Goal: Task Accomplishment & Management: Manage account settings

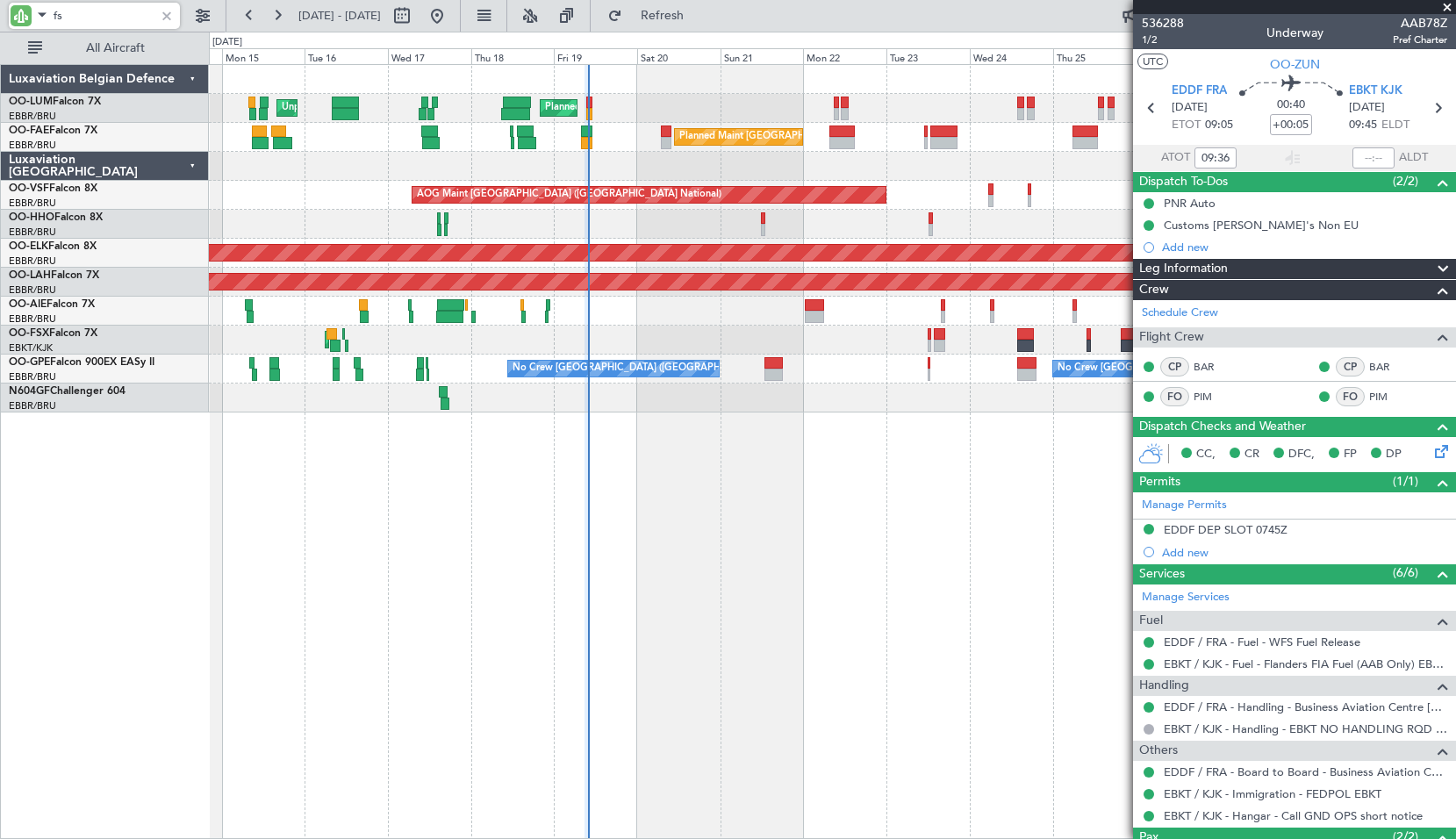
type input "fsx"
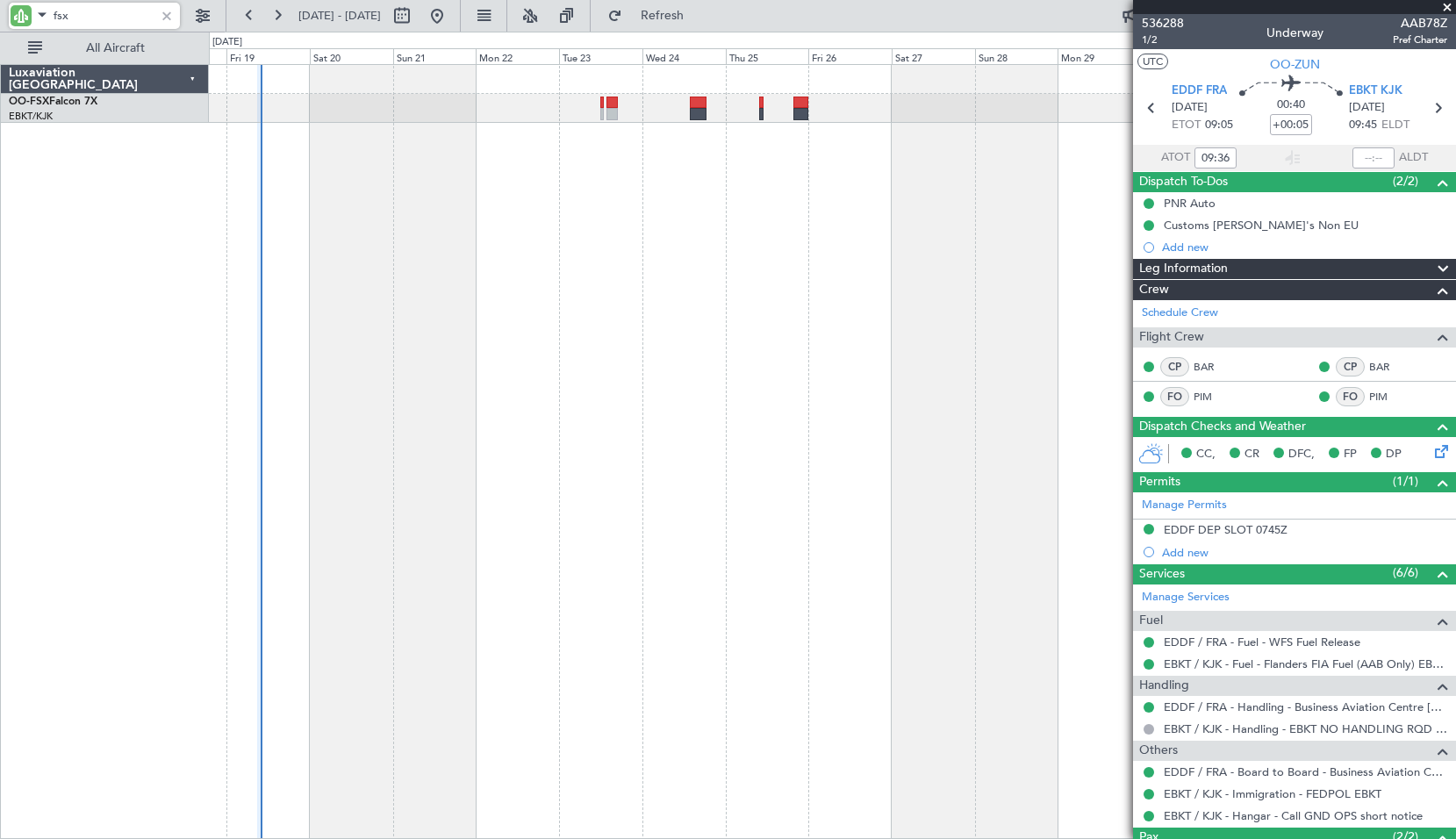
click at [613, 304] on div "AOG Maint Kortrijk-[GEOGRAPHIC_DATA]" at bounding box center [832, 452] width 1247 height 775
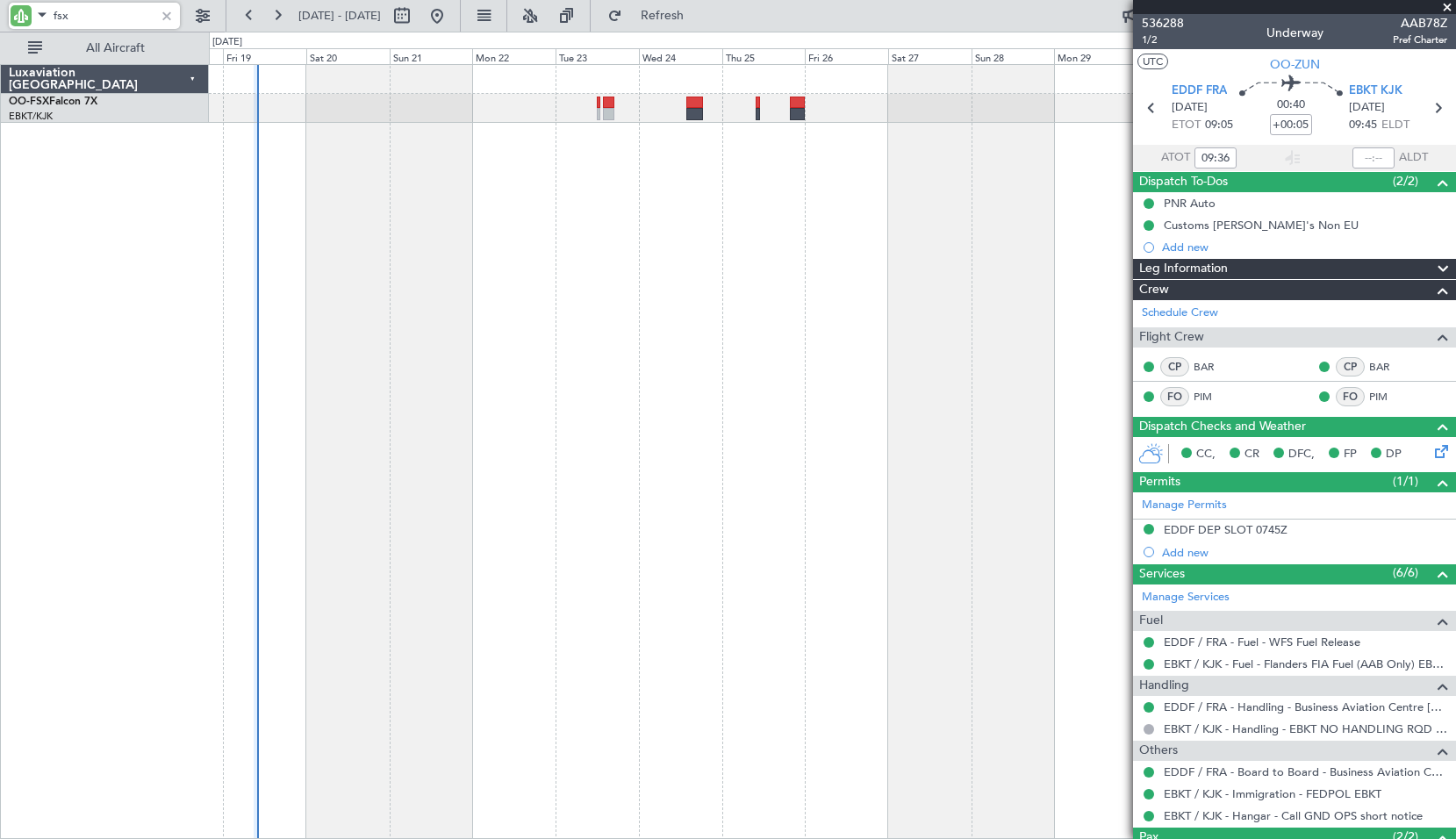
click at [602, 314] on div "AOG Maint Kortrijk-[GEOGRAPHIC_DATA]" at bounding box center [832, 452] width 1247 height 775
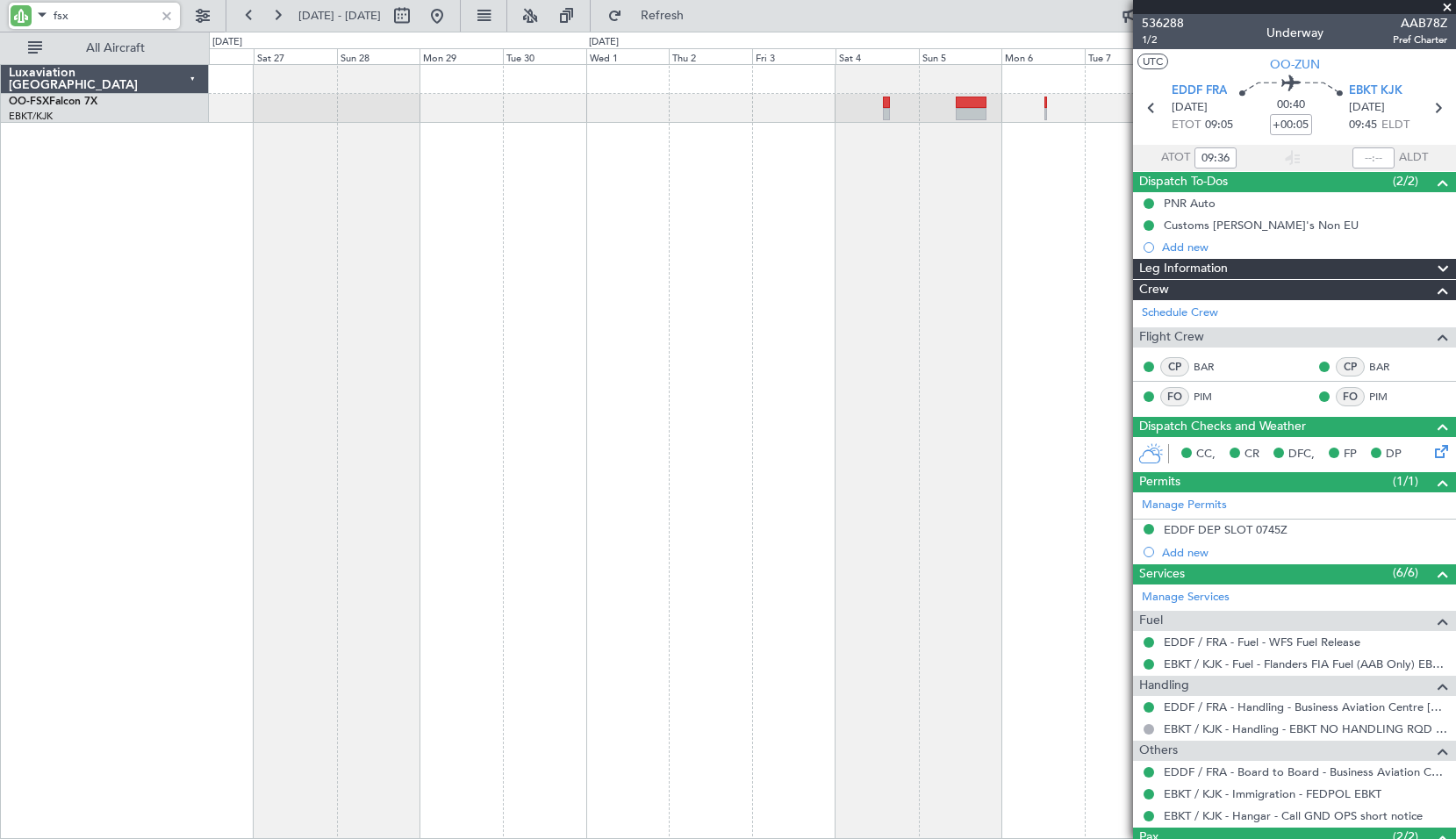
click at [507, 331] on div at bounding box center [832, 452] width 1247 height 775
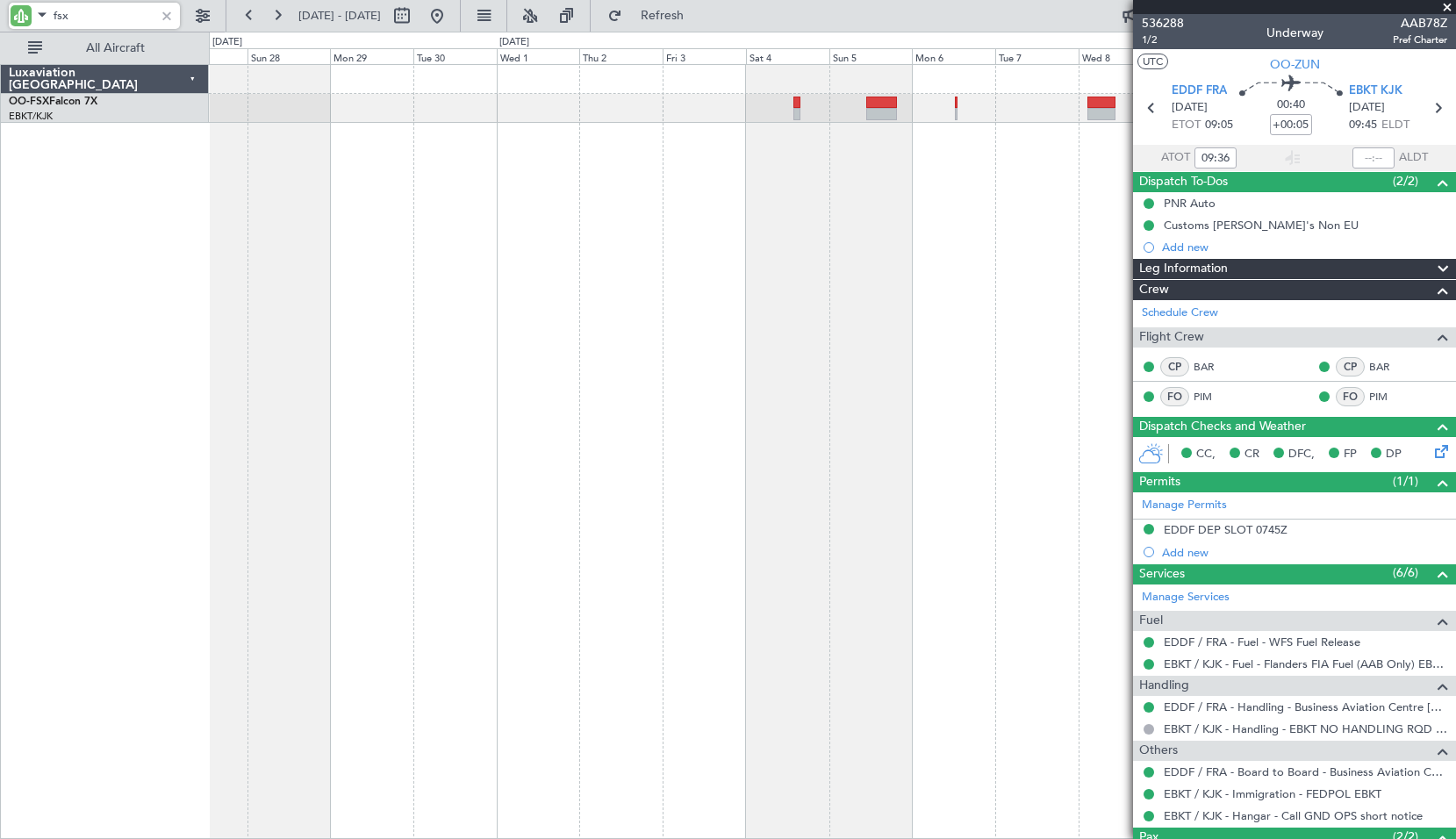
click at [534, 338] on div at bounding box center [832, 452] width 1247 height 775
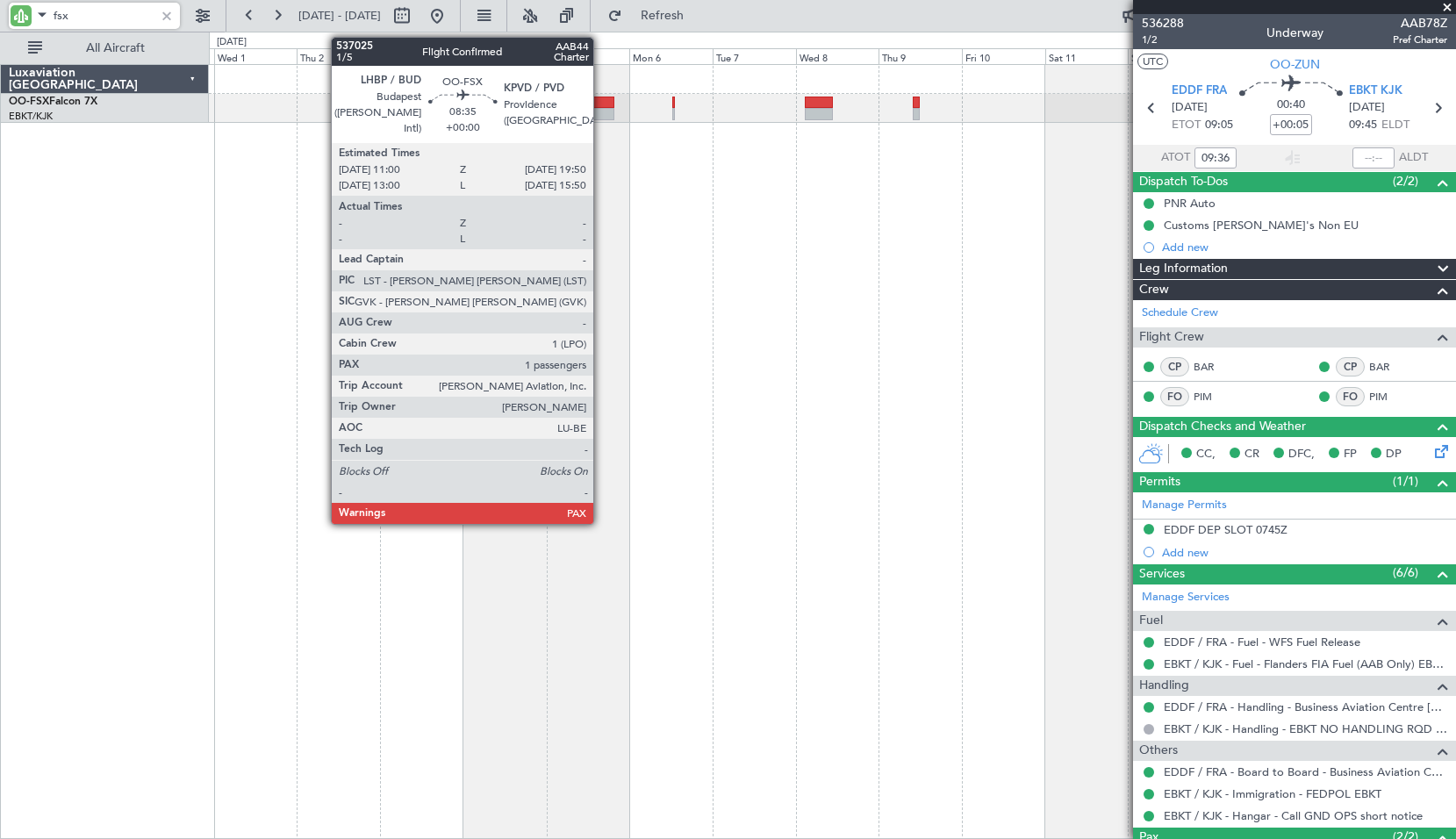
click at [601, 109] on div at bounding box center [598, 114] width 31 height 12
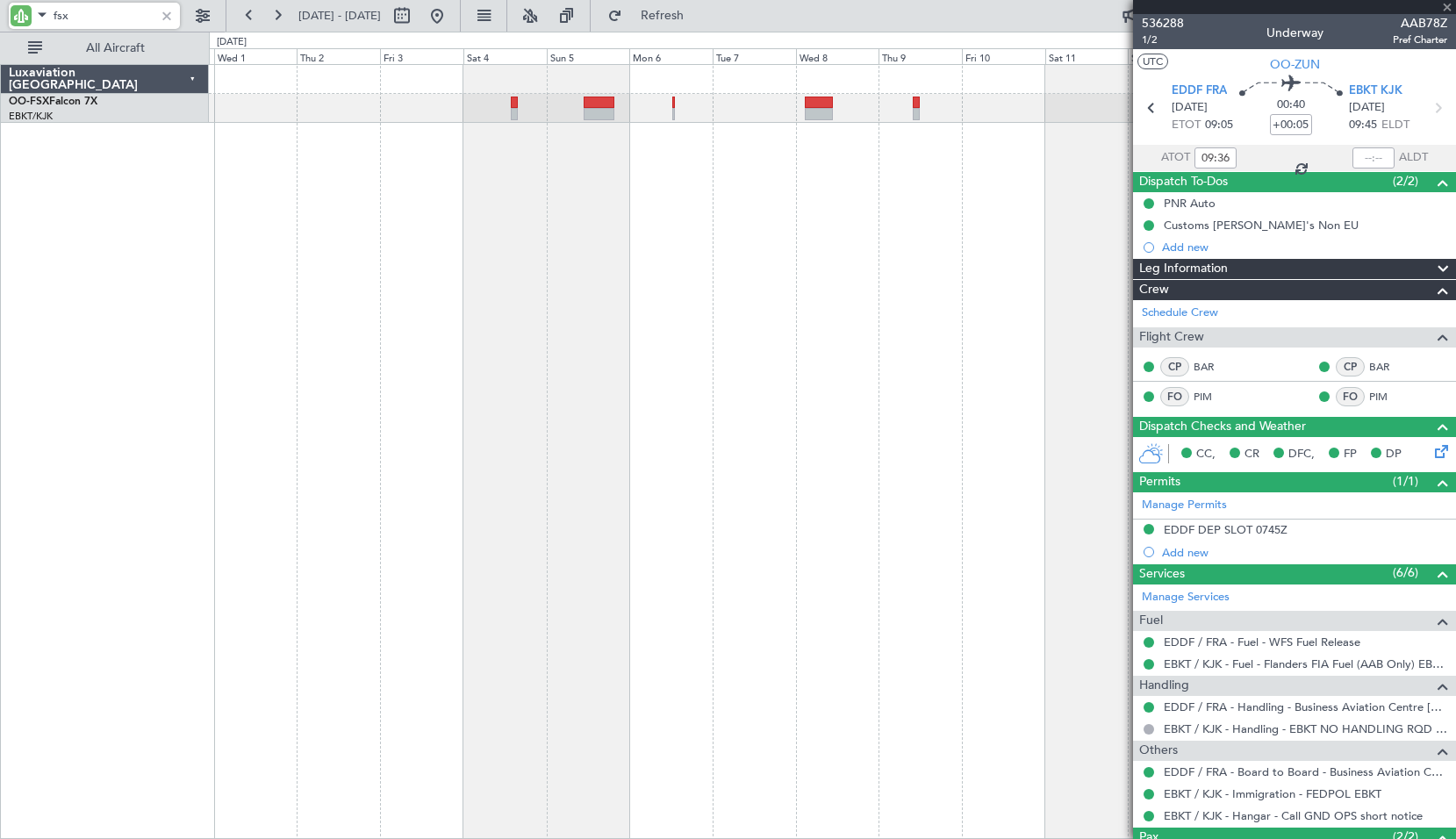
click at [784, 163] on div at bounding box center [832, 452] width 1247 height 775
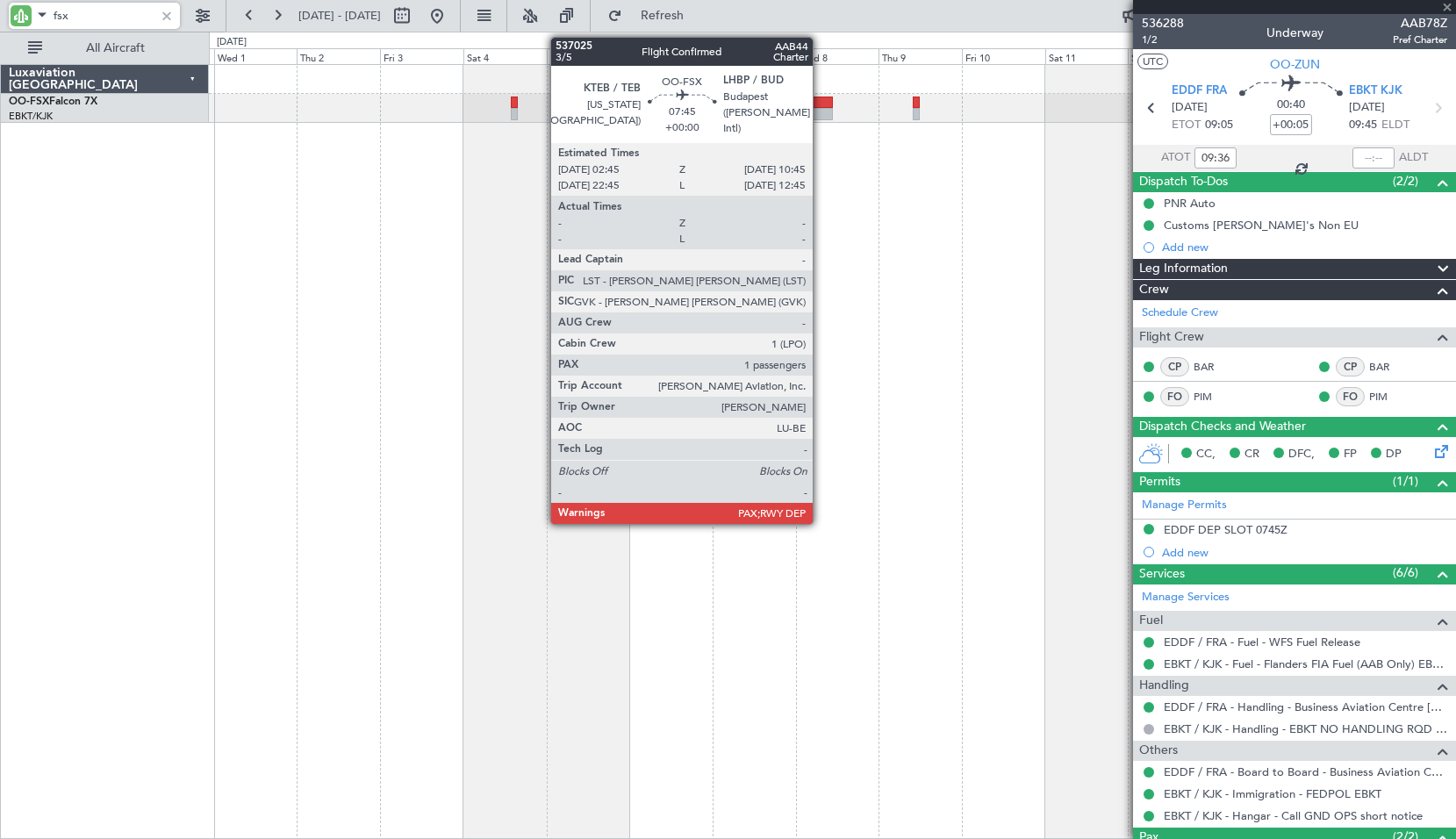
type input "1"
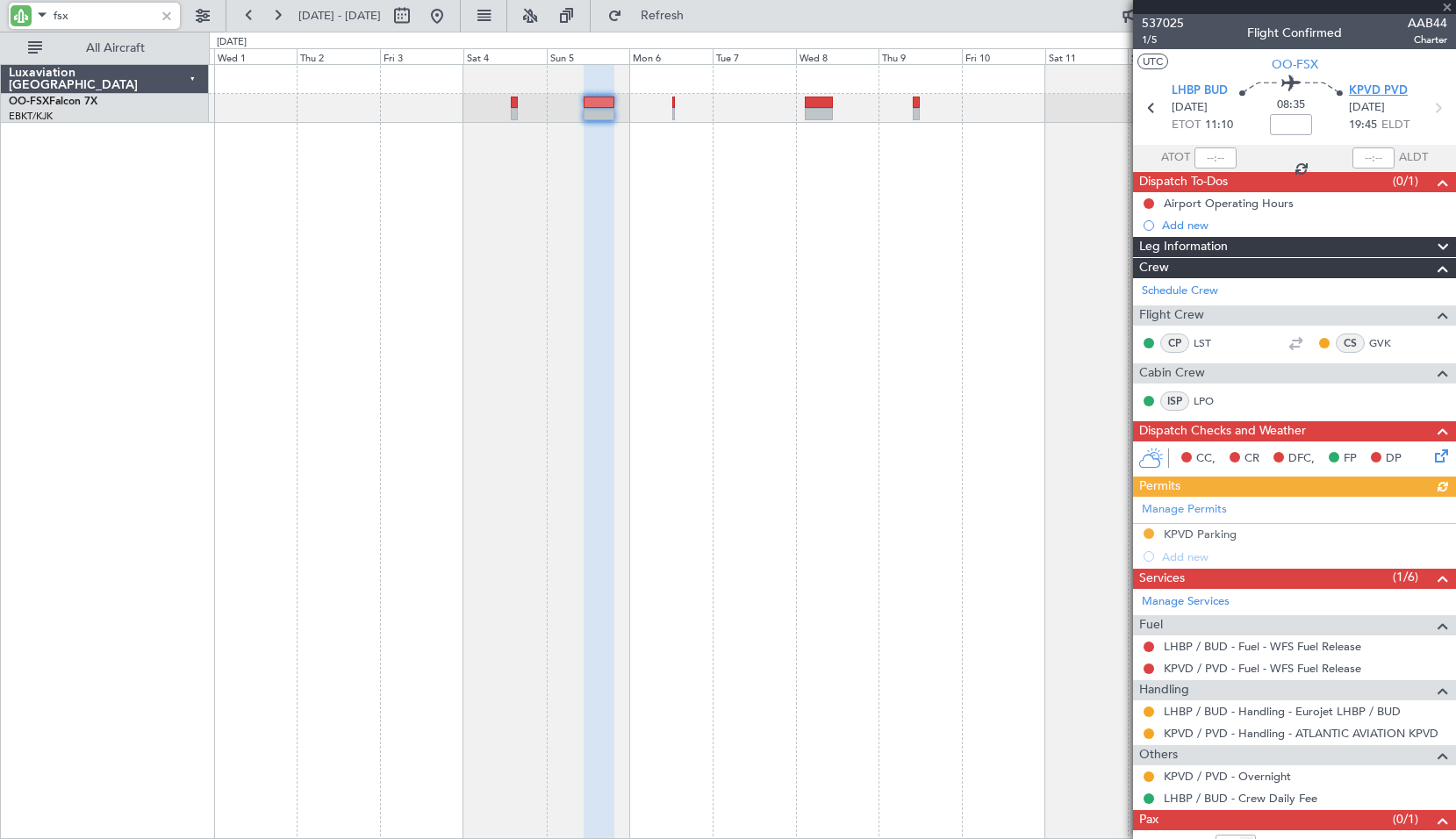
click at [1350, 92] on span "KPVD PVD" at bounding box center [1378, 91] width 59 height 18
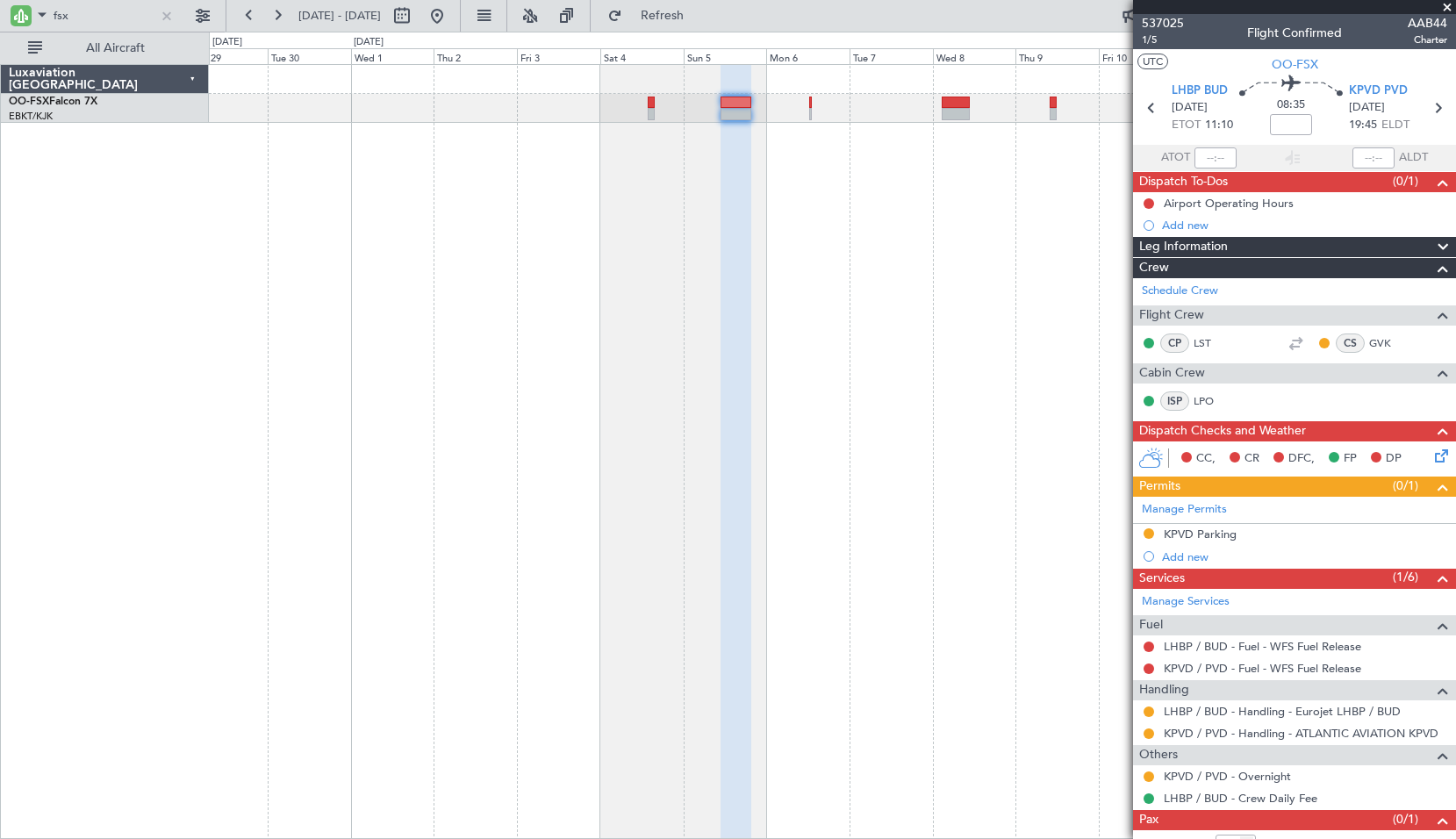
click at [721, 298] on div at bounding box center [832, 452] width 1247 height 775
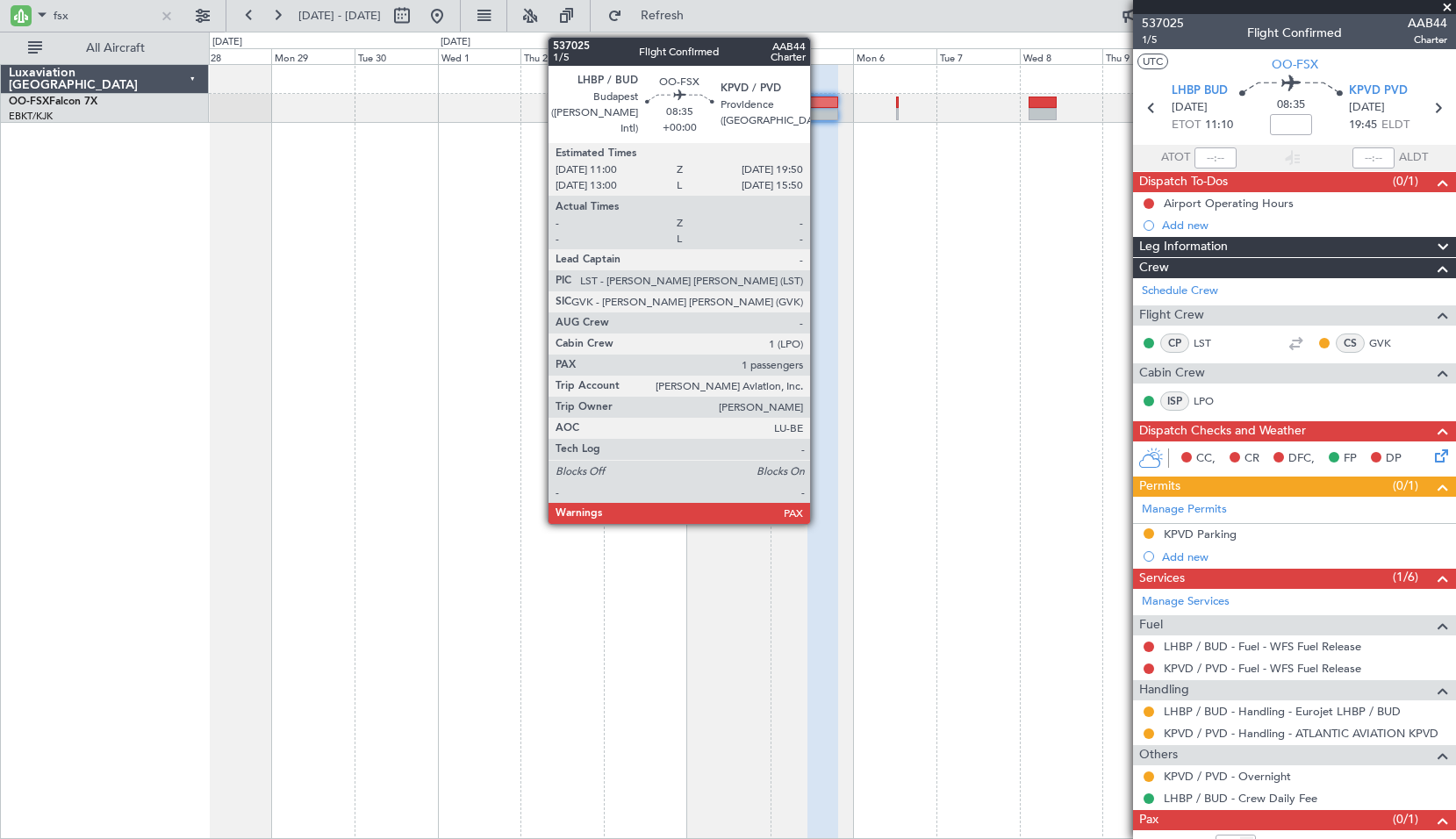
click at [818, 106] on div at bounding box center [822, 102] width 31 height 12
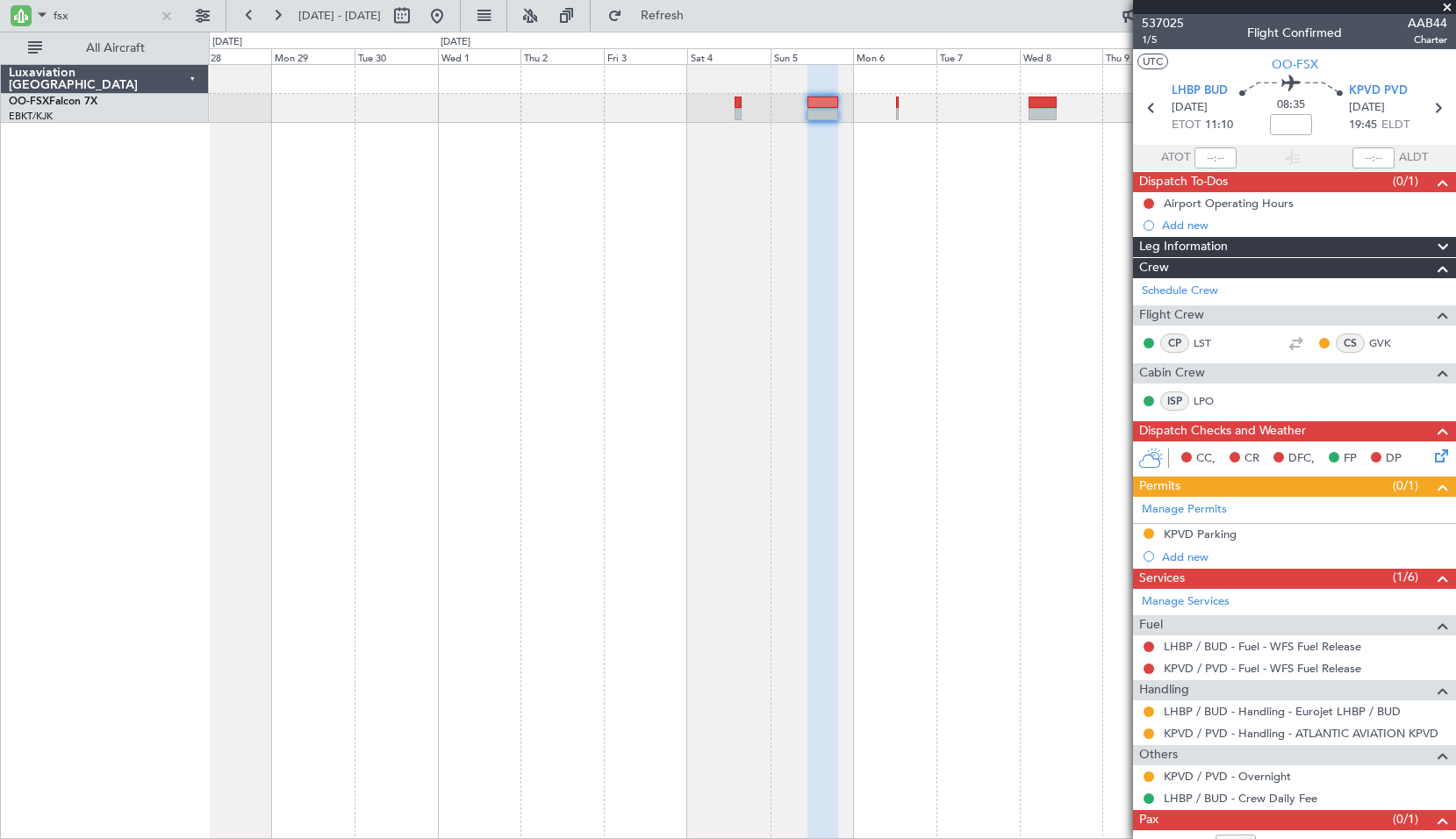
click at [994, 295] on div at bounding box center [832, 452] width 1247 height 775
click at [1431, 451] on icon at bounding box center [1438, 453] width 14 height 14
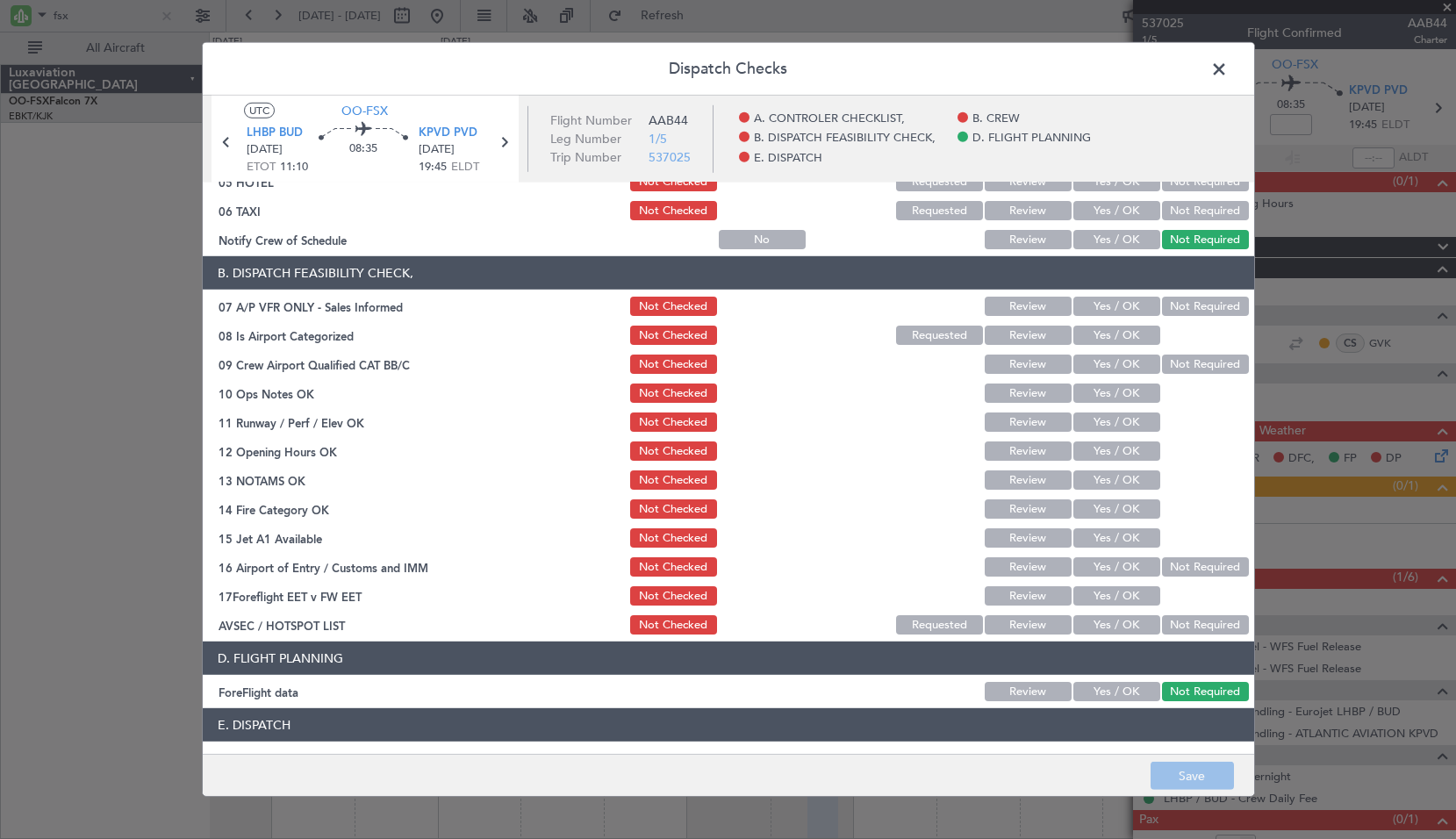
scroll to position [323, 0]
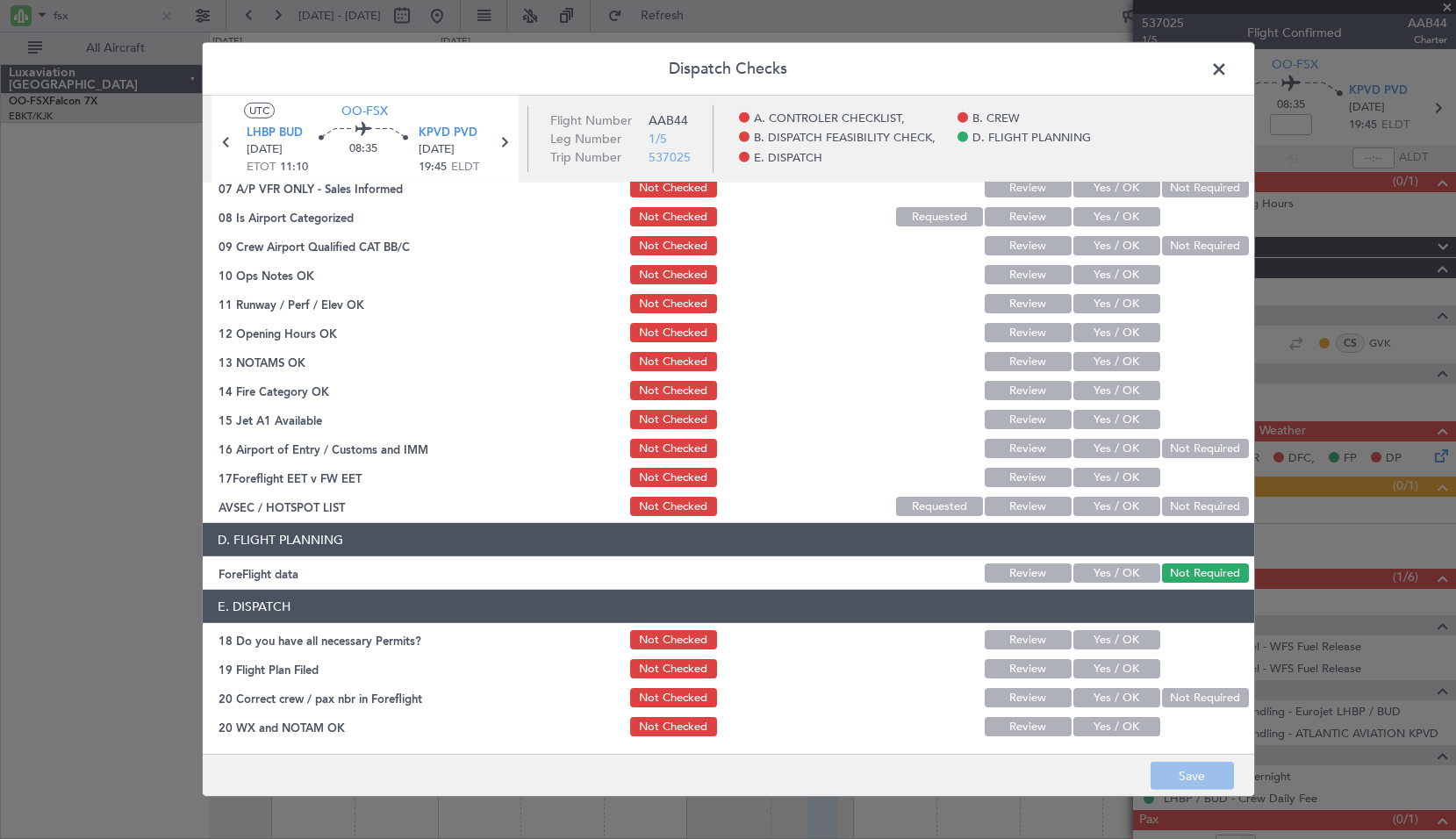
click at [1228, 77] on span at bounding box center [1228, 73] width 0 height 35
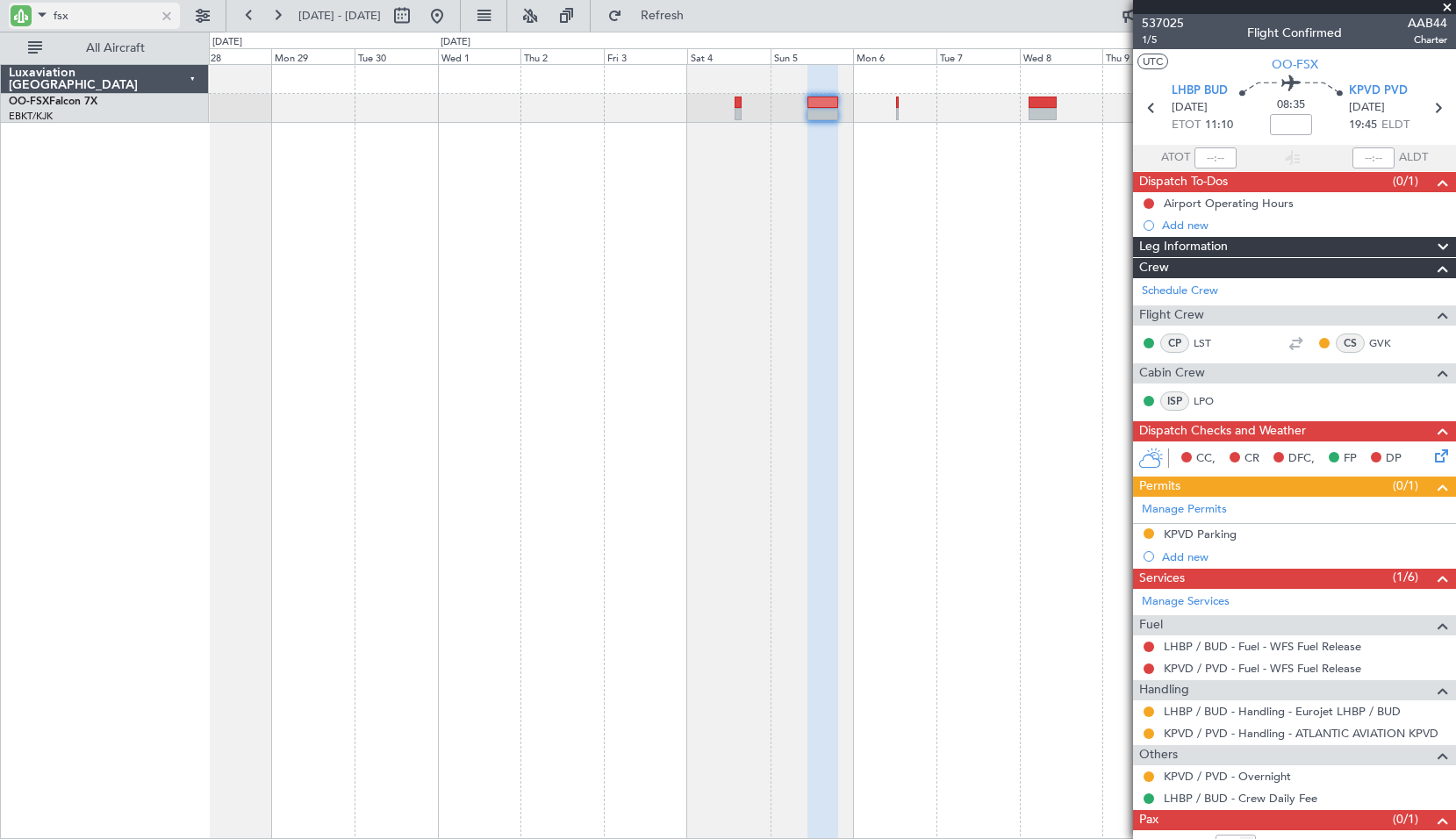
click at [87, 13] on input "fsx" at bounding box center [104, 16] width 101 height 27
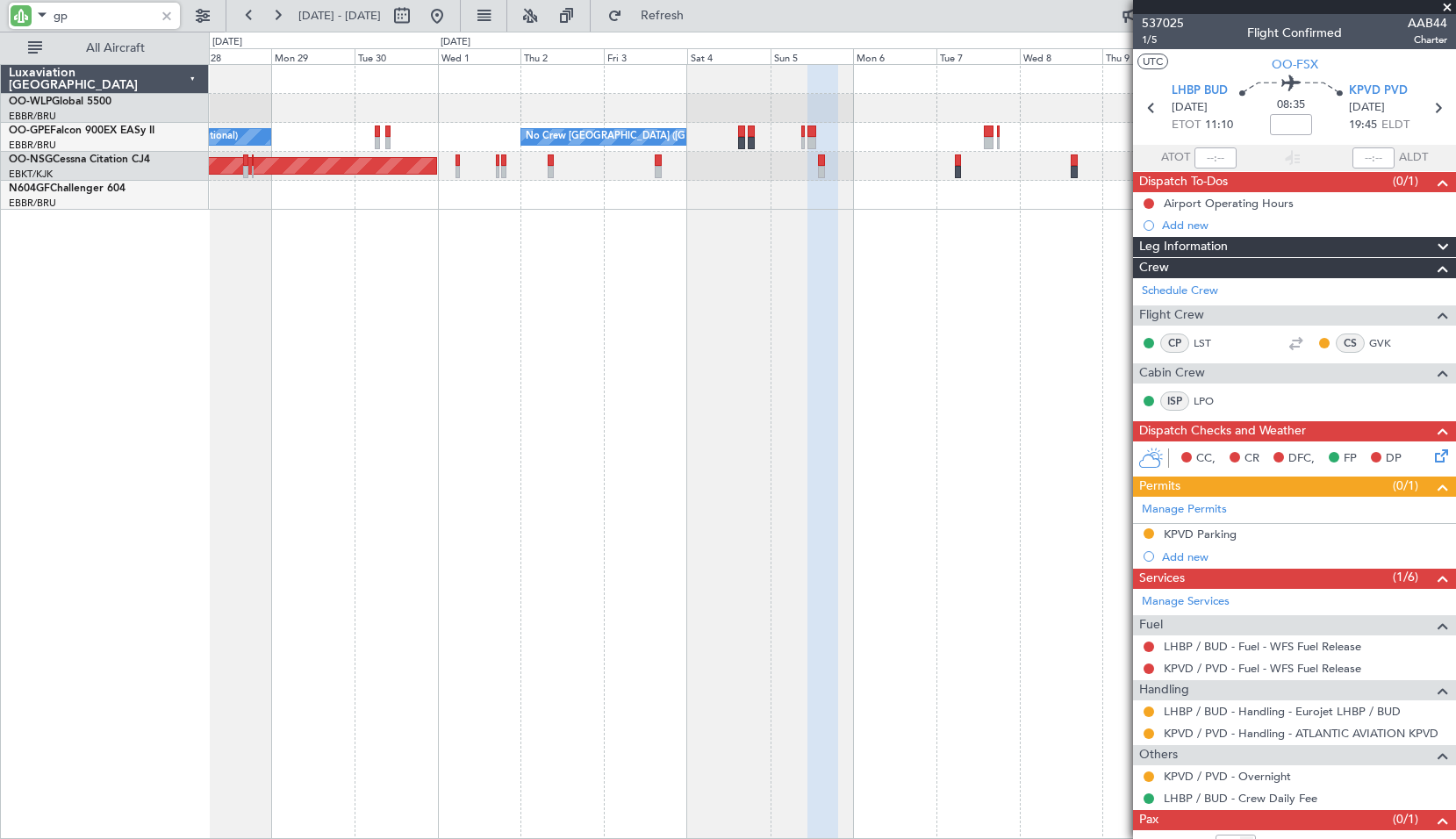
type input "gpe"
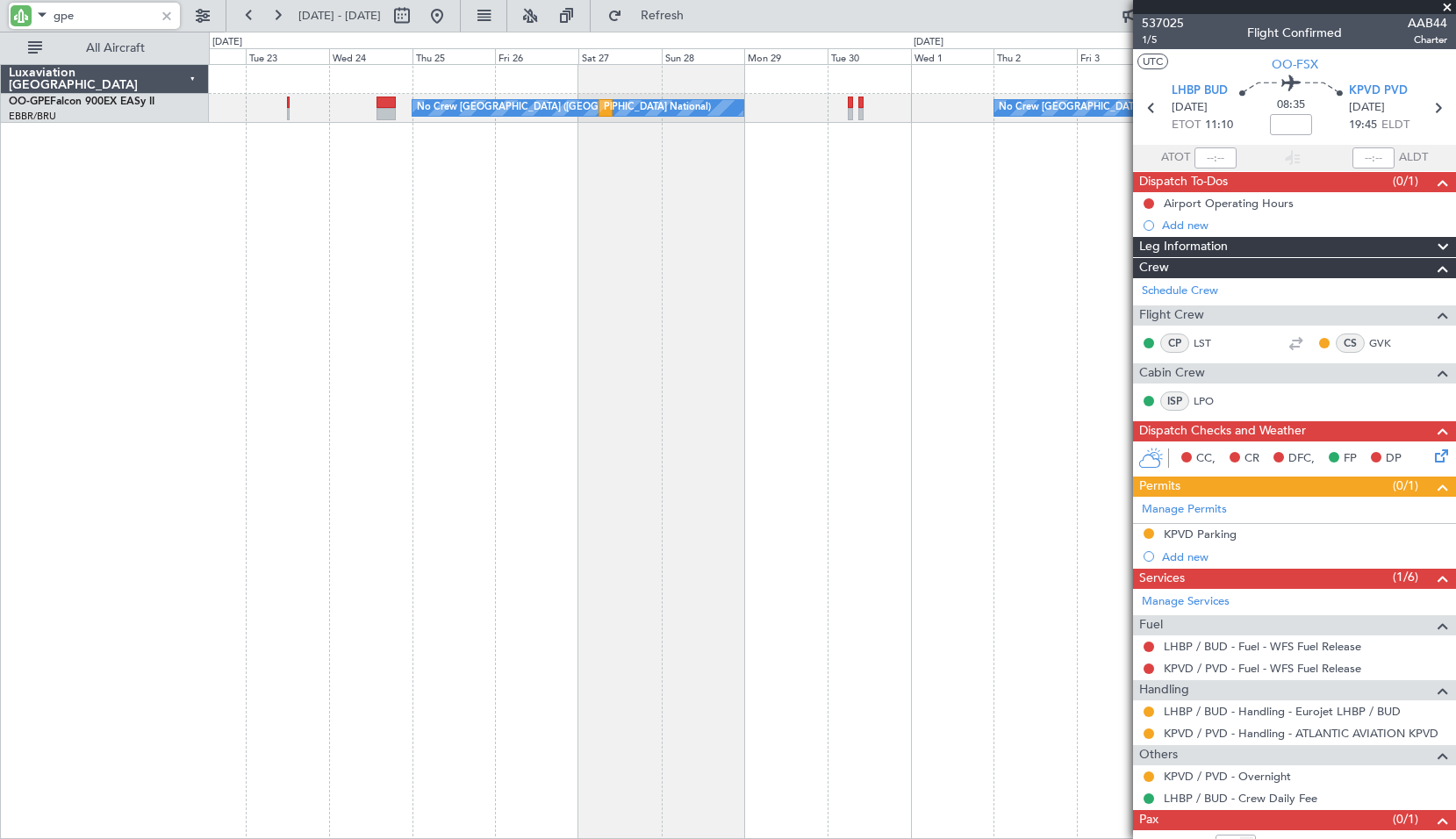
click at [933, 267] on div "No Crew [GEOGRAPHIC_DATA] ([GEOGRAPHIC_DATA] National) No Crew [GEOGRAPHIC_DATA…" at bounding box center [832, 452] width 1247 height 775
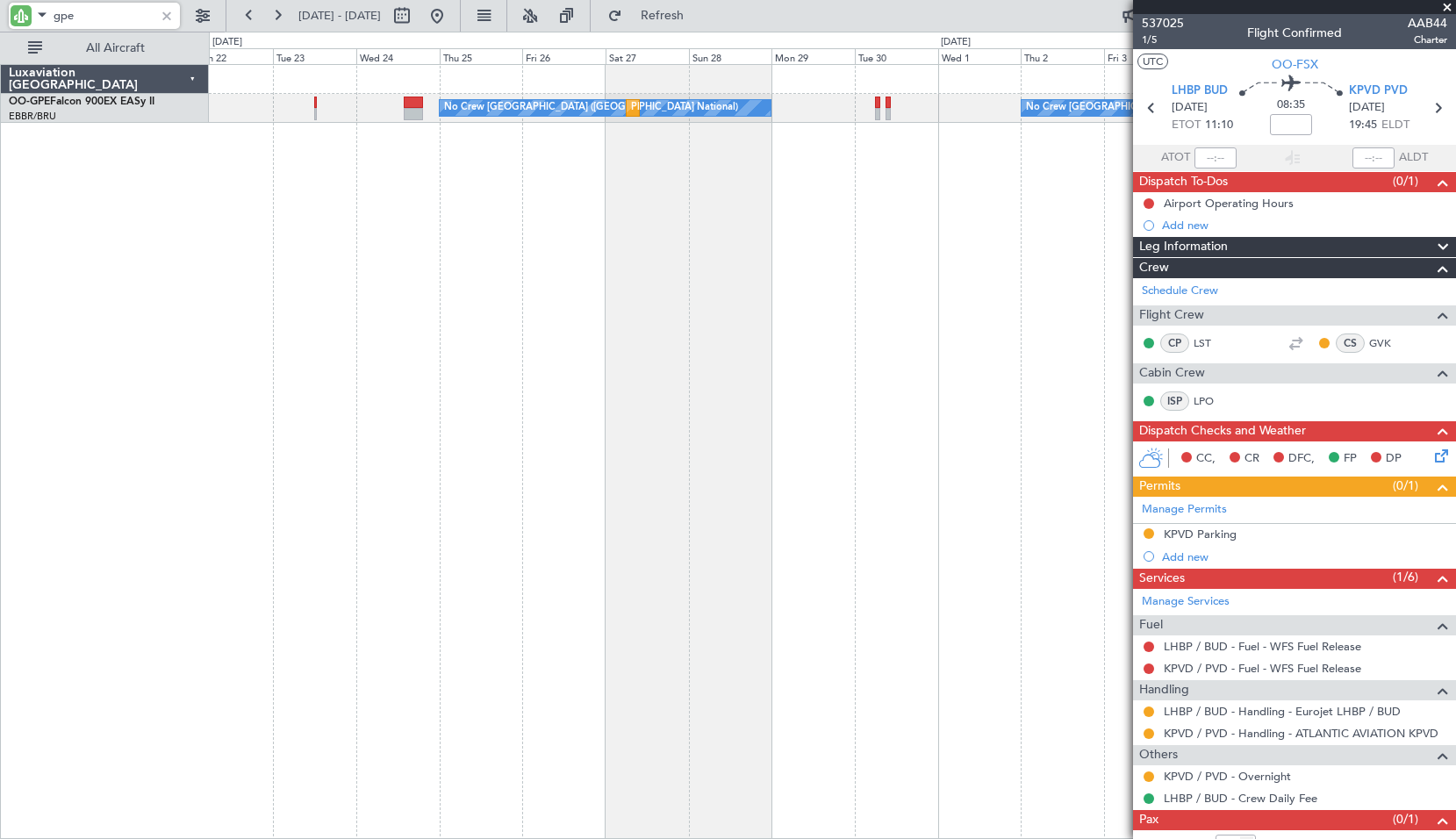
click at [815, 301] on div "No Crew [GEOGRAPHIC_DATA] ([GEOGRAPHIC_DATA] National) No Crew [GEOGRAPHIC_DATA…" at bounding box center [832, 452] width 1247 height 775
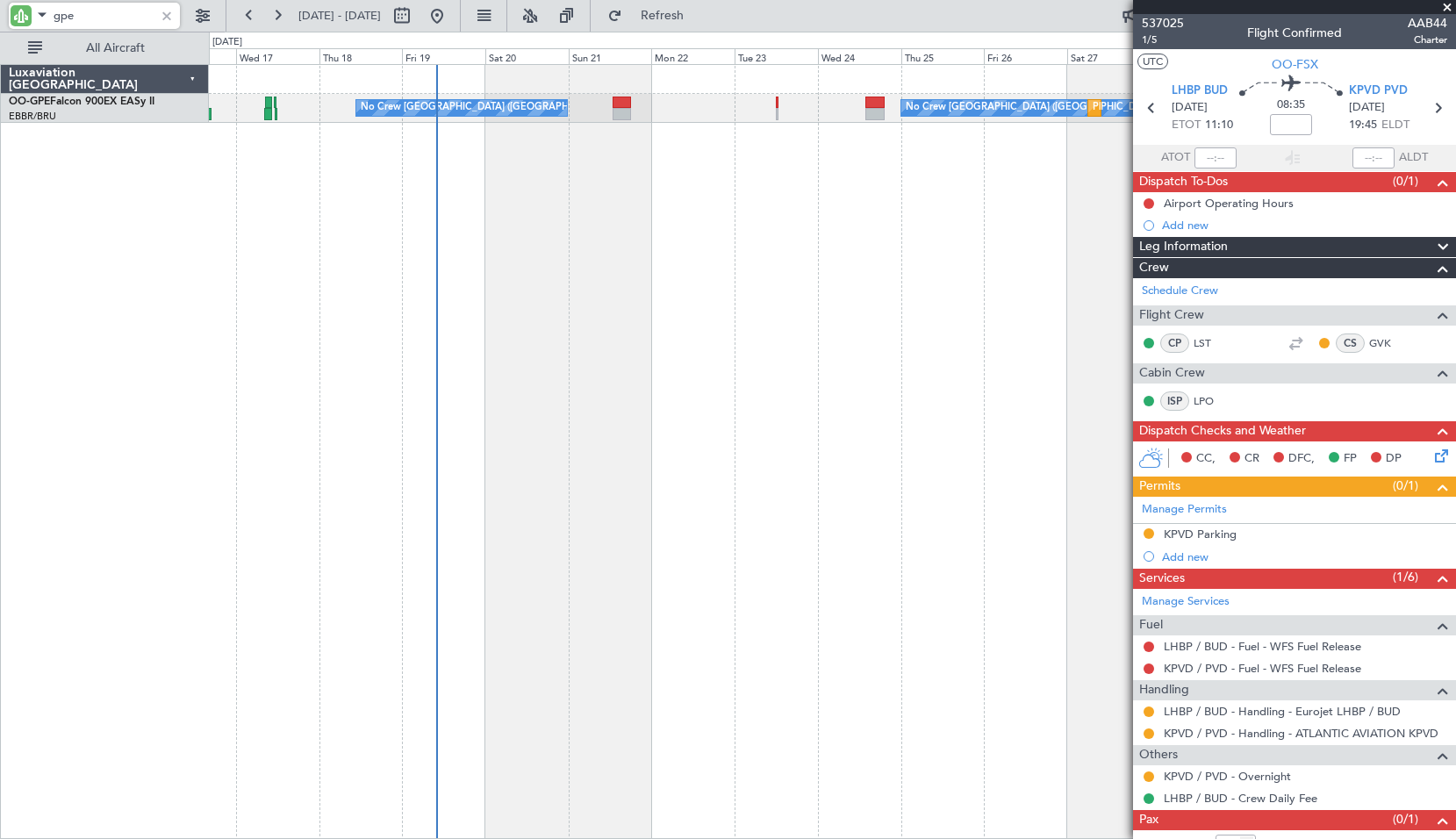
click at [949, 299] on div "No Crew [GEOGRAPHIC_DATA] ([GEOGRAPHIC_DATA] National) Planned Maint [GEOGRAPHI…" at bounding box center [832, 452] width 1247 height 775
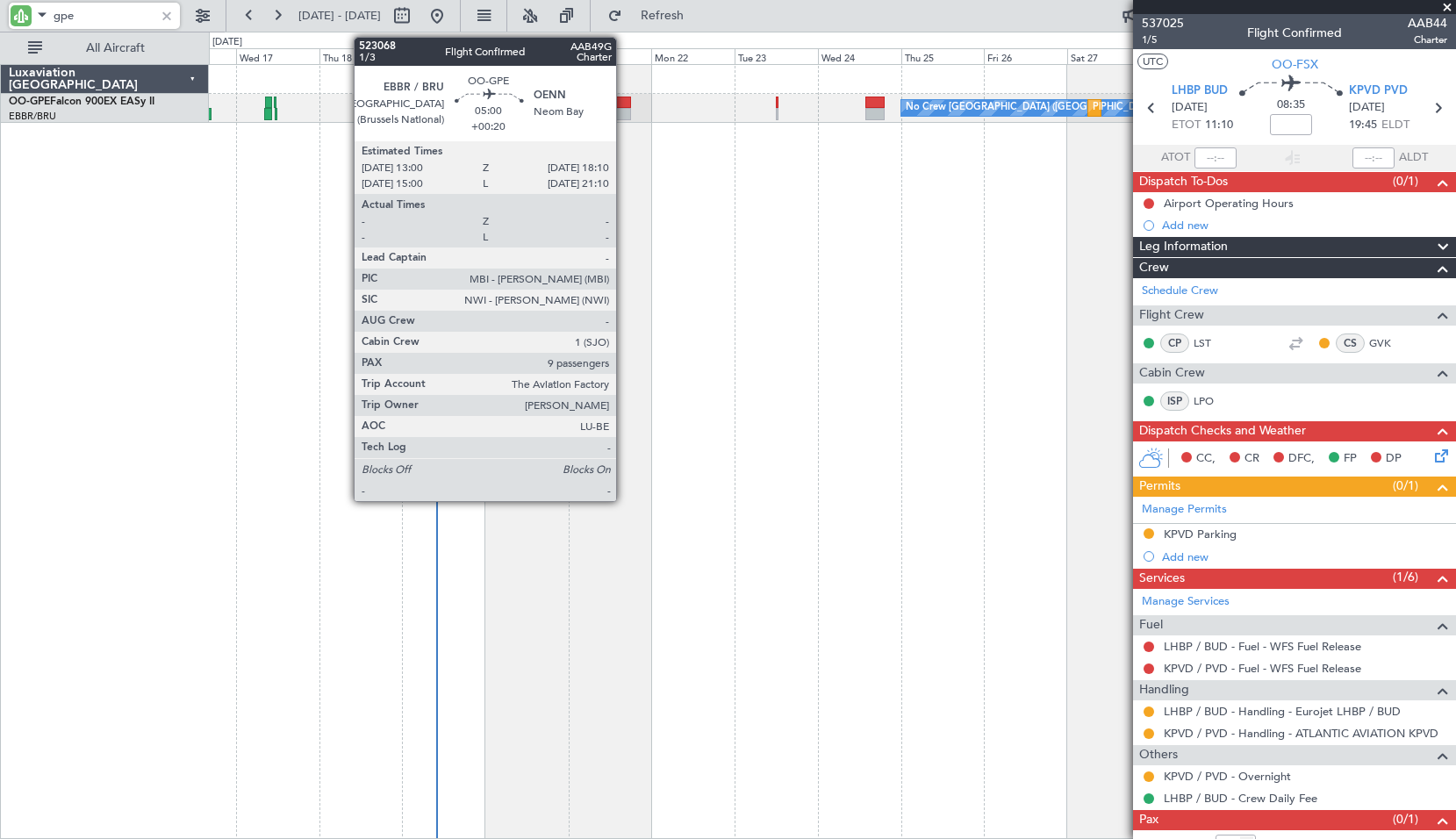
click at [624, 105] on div at bounding box center [621, 102] width 19 height 12
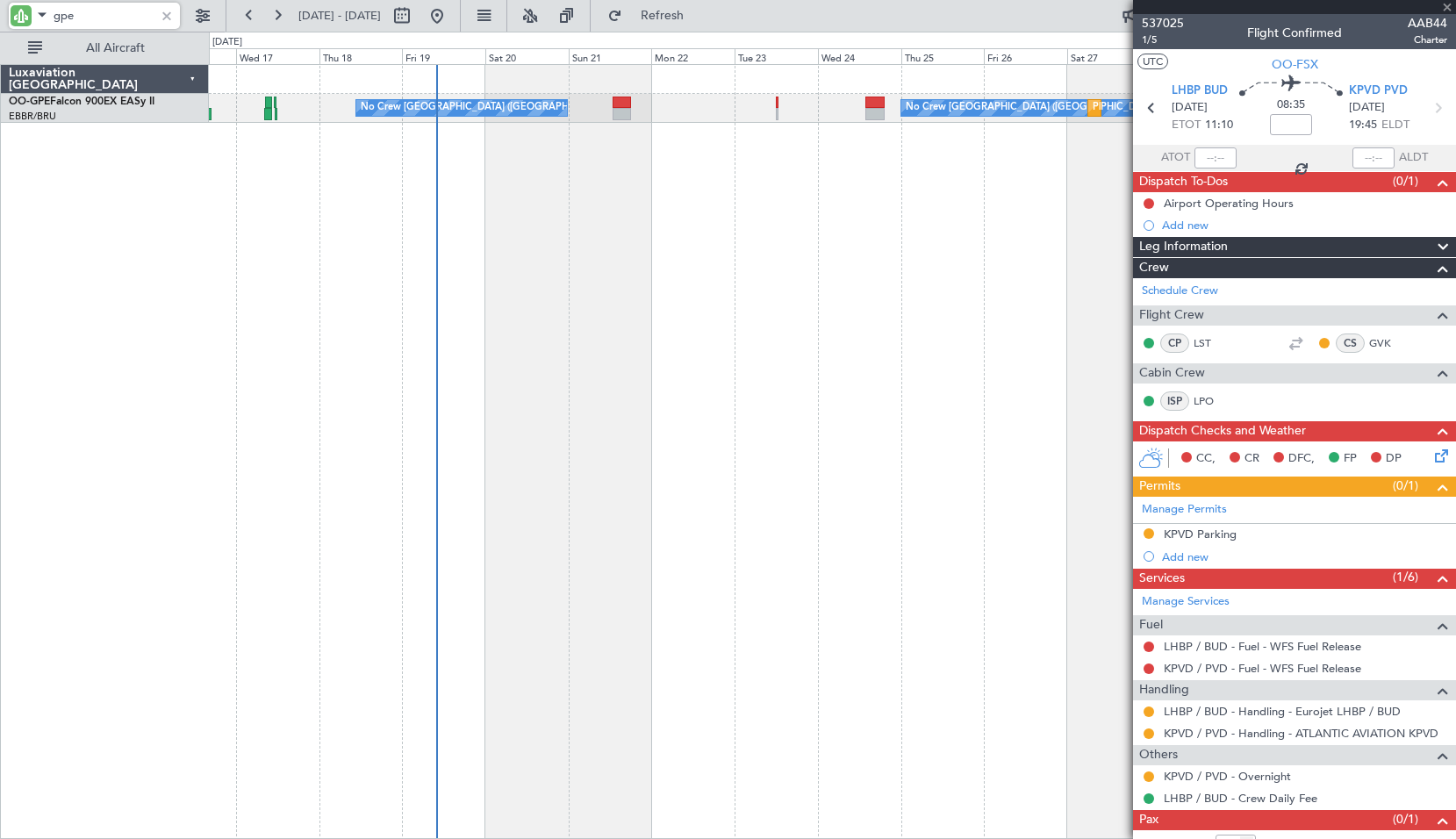
type input "+00:20"
type input "9"
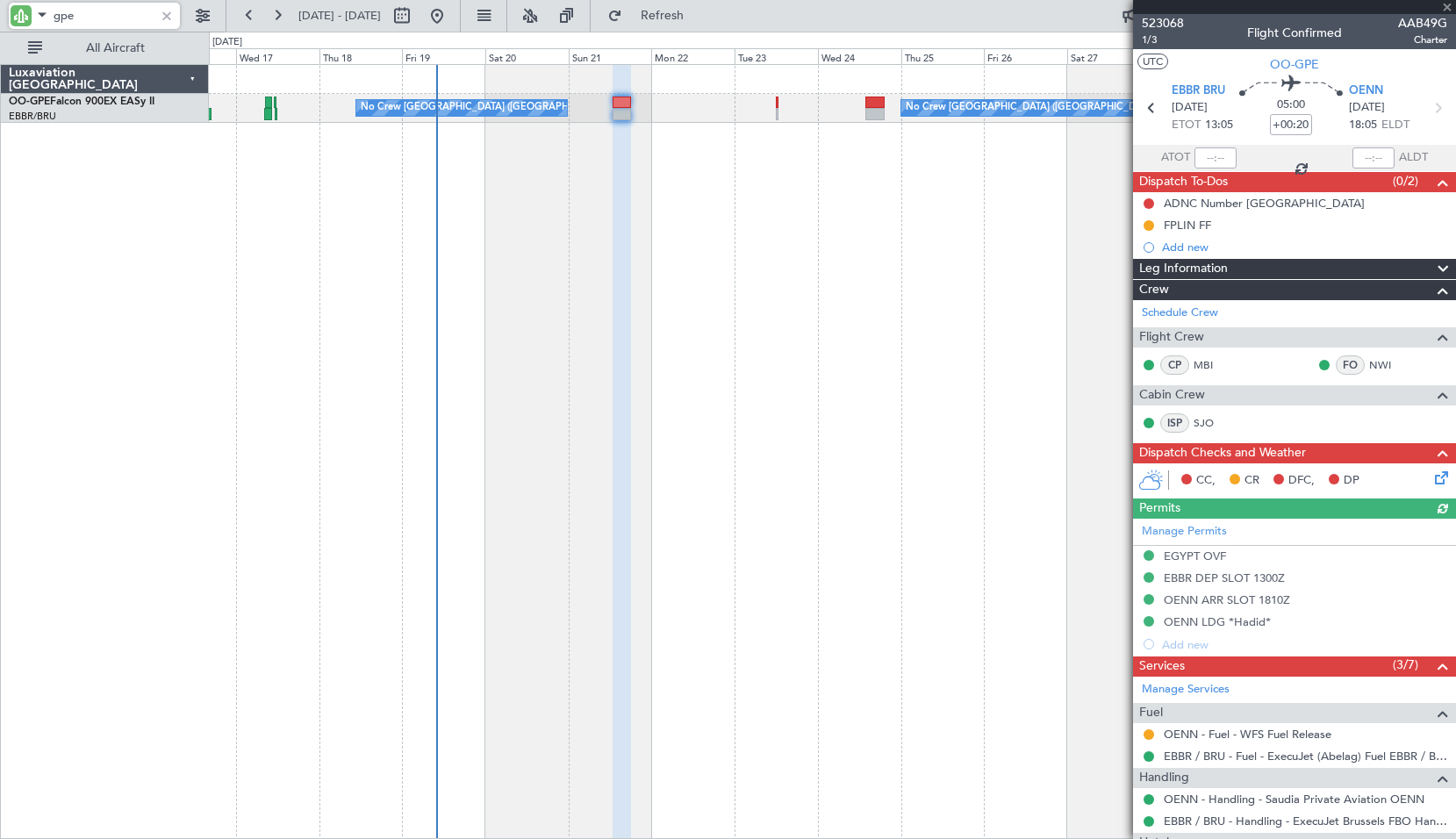
type input "gpe"
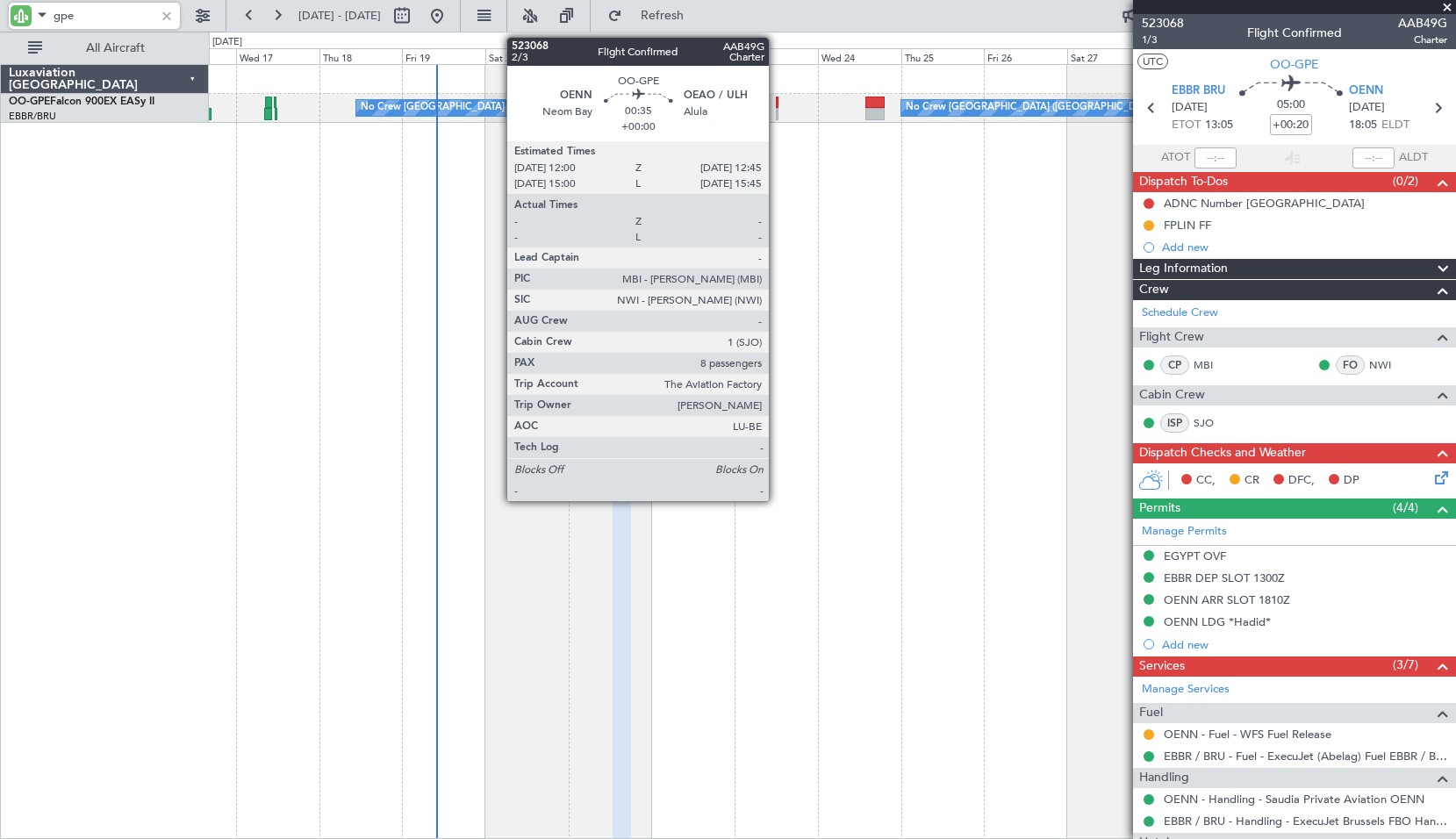
click at [776, 110] on div at bounding box center [776, 114] width 3 height 12
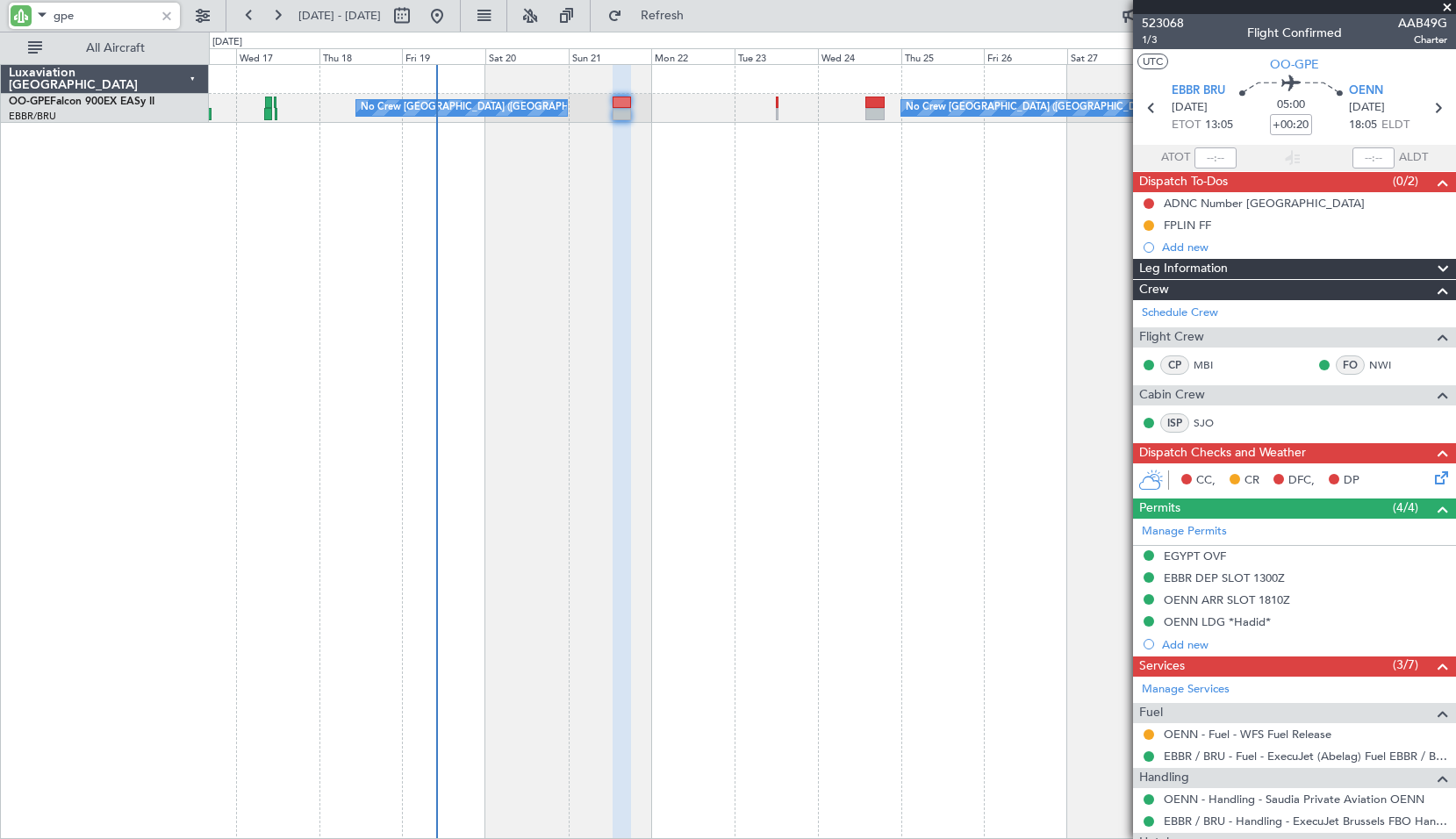
click at [782, 171] on div "Planned Maint [GEOGRAPHIC_DATA] ([GEOGRAPHIC_DATA] National) No Crew [GEOGRAPHI…" at bounding box center [832, 452] width 1247 height 775
click at [568, 223] on div "Planned Maint [GEOGRAPHIC_DATA] ([GEOGRAPHIC_DATA] National) No Crew [GEOGRAPHI…" at bounding box center [832, 452] width 1247 height 775
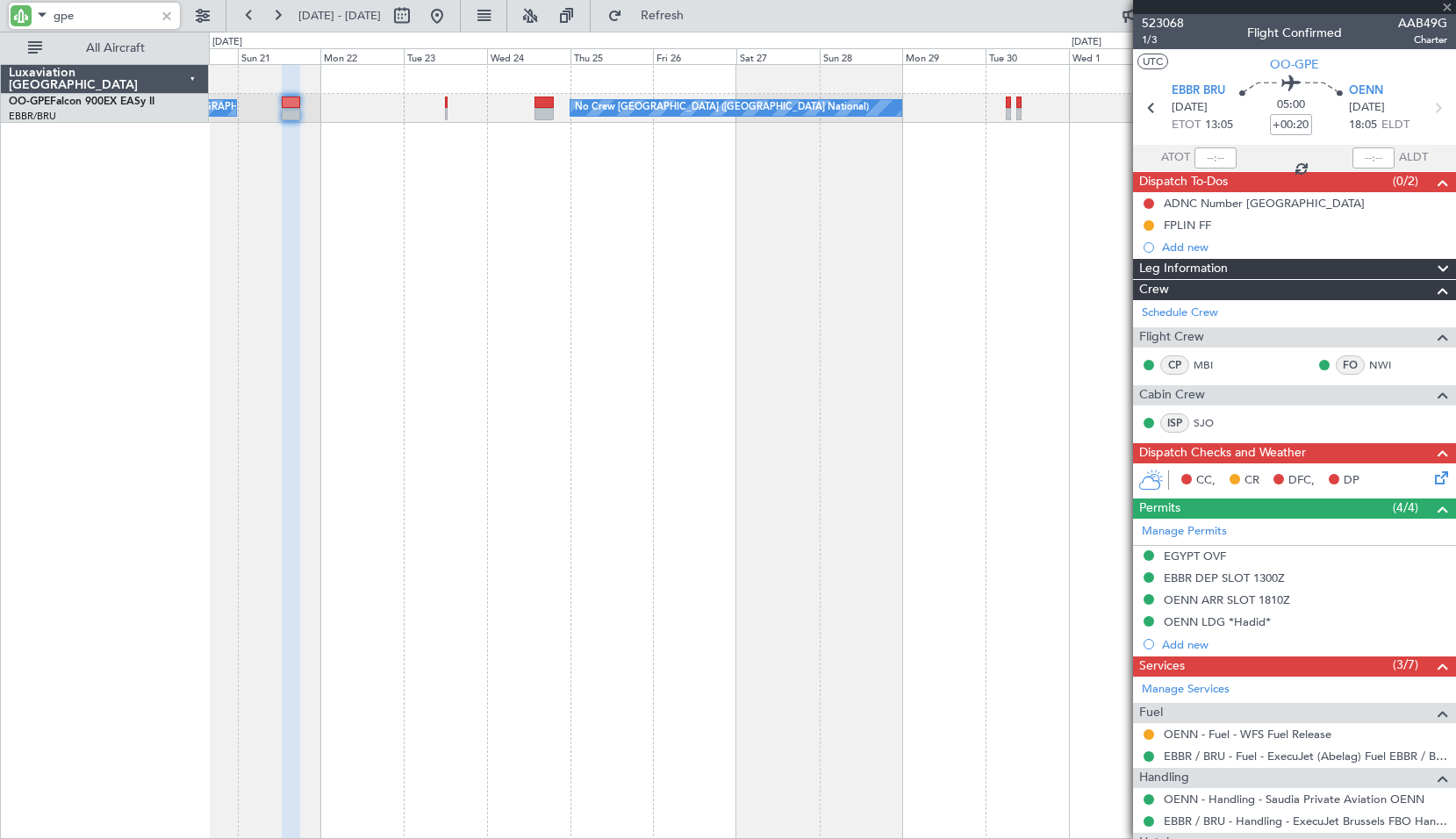
click at [700, 278] on div "Planned Maint [GEOGRAPHIC_DATA] ([GEOGRAPHIC_DATA] National) No Crew [GEOGRAPHI…" at bounding box center [832, 452] width 1247 height 775
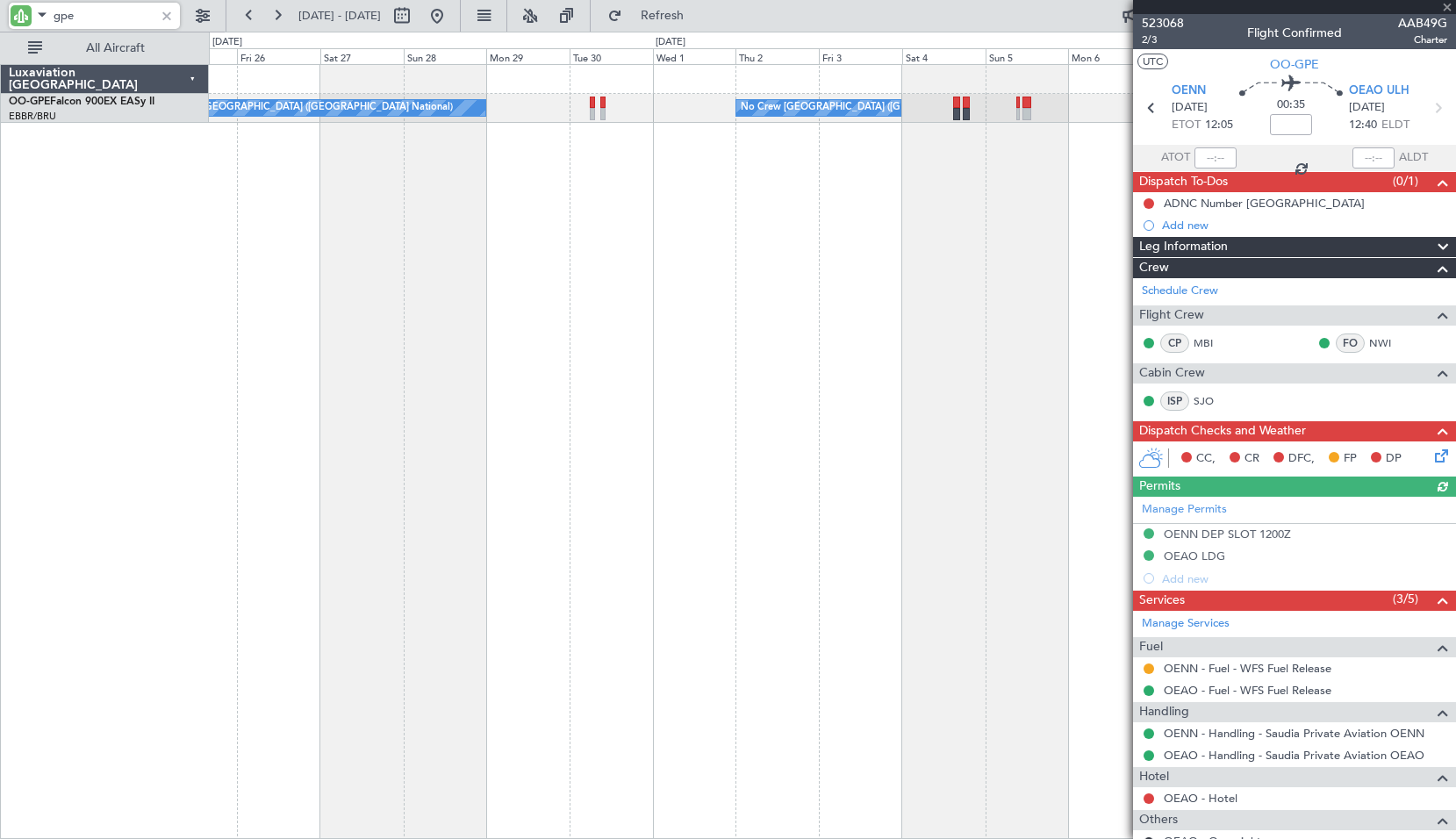
click at [588, 199] on div "Planned Maint [GEOGRAPHIC_DATA] ([GEOGRAPHIC_DATA] National) No Crew [GEOGRAPHI…" at bounding box center [832, 452] width 1247 height 775
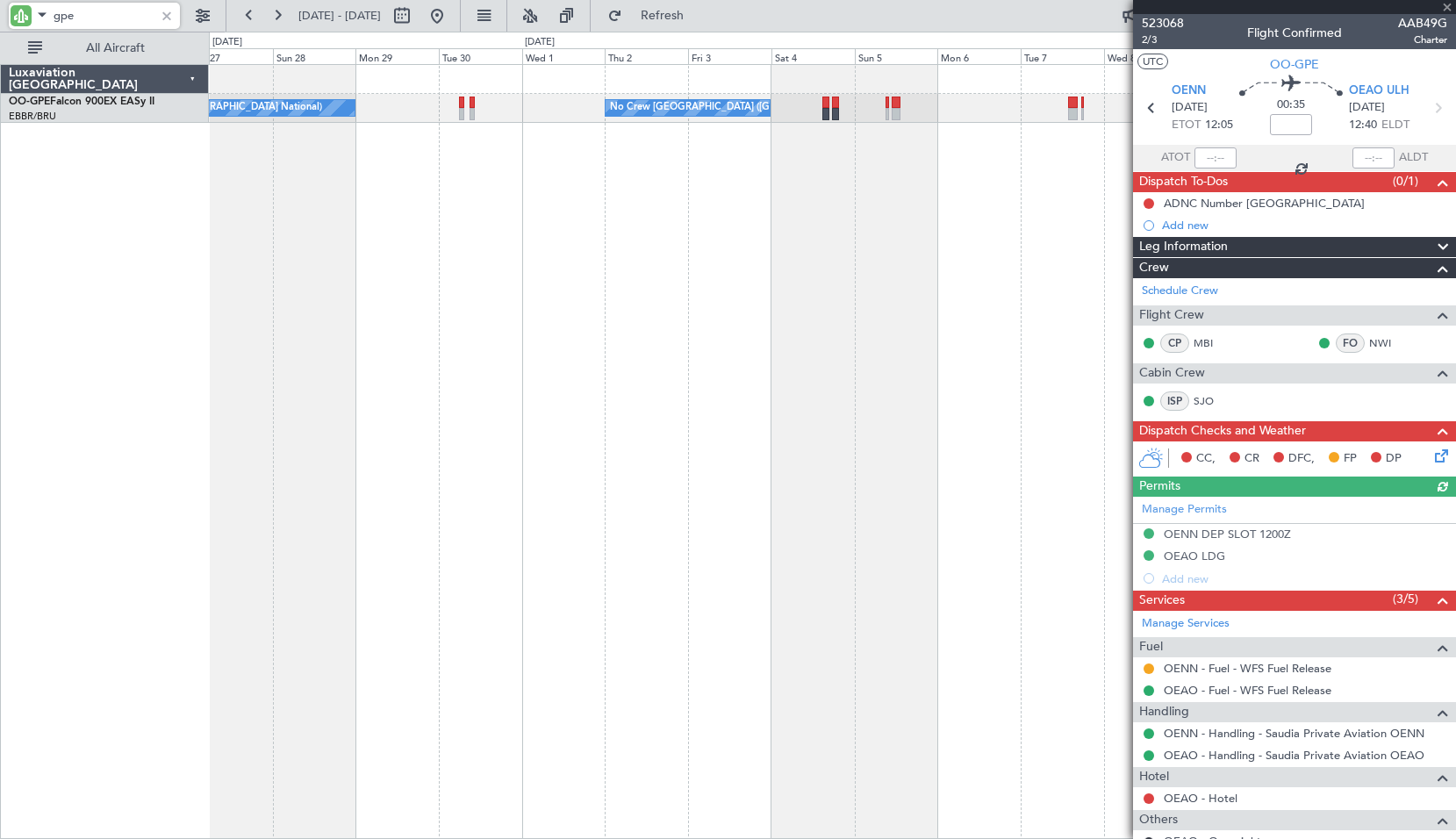
click at [631, 286] on div "Planned Maint [GEOGRAPHIC_DATA] ([GEOGRAPHIC_DATA] National) No Crew [GEOGRAPHI…" at bounding box center [832, 452] width 1247 height 775
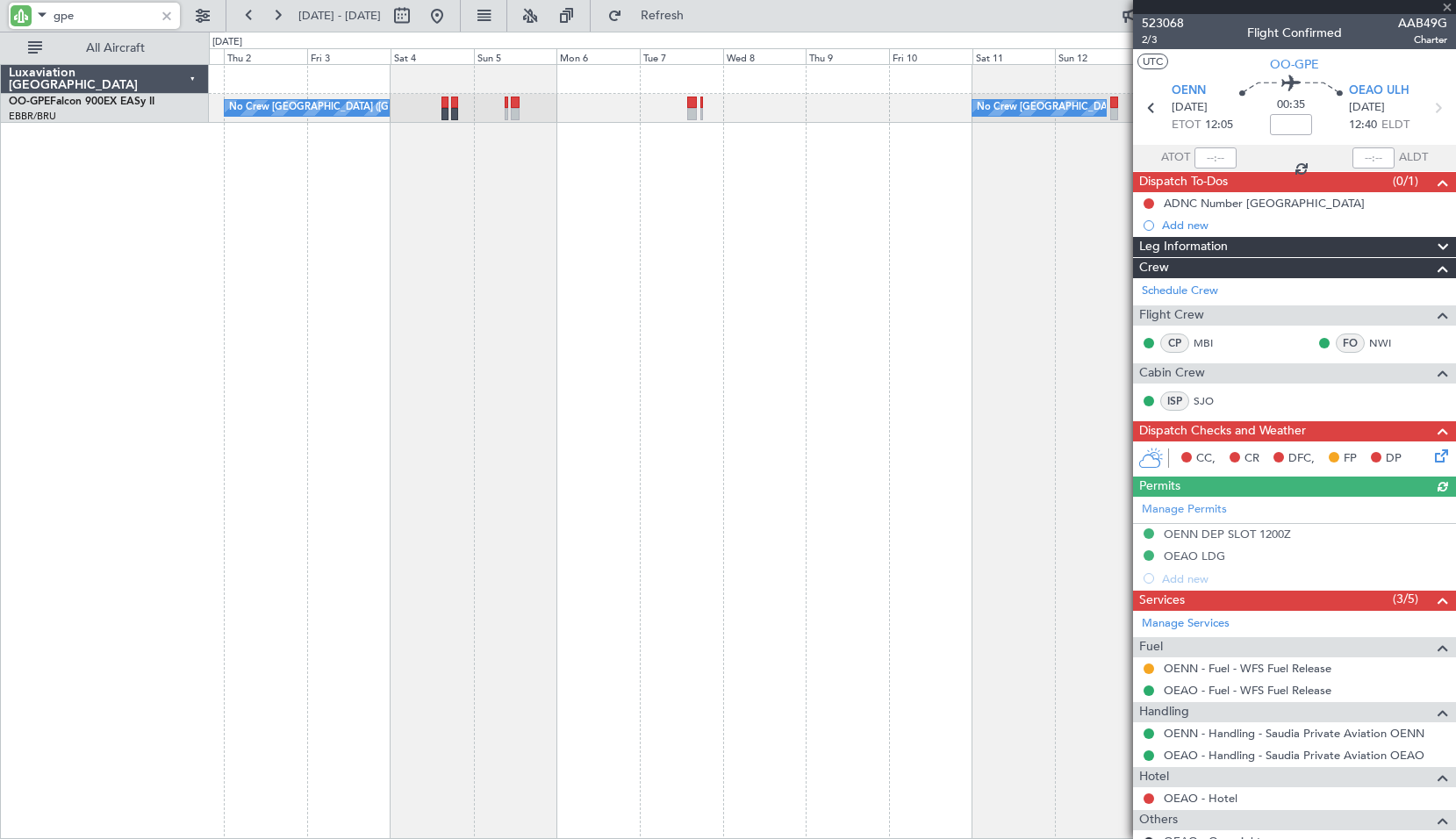
click at [636, 210] on div "No Crew [GEOGRAPHIC_DATA] ([GEOGRAPHIC_DATA] National) No Crew [GEOGRAPHIC_DATA…" at bounding box center [832, 452] width 1247 height 775
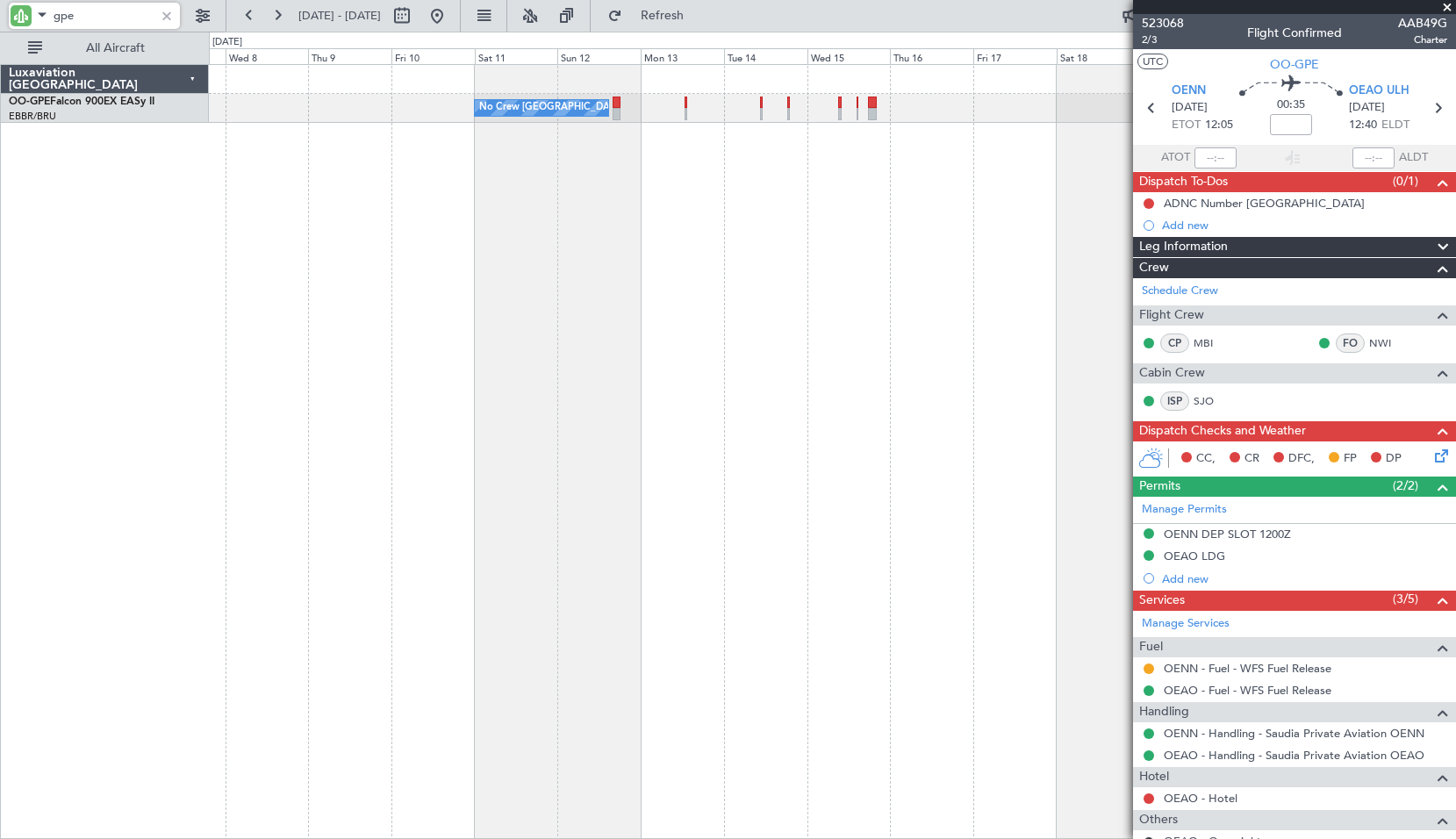
click at [637, 238] on div "No Crew [GEOGRAPHIC_DATA] ([GEOGRAPHIC_DATA] National) No Crew [GEOGRAPHIC_DATA…" at bounding box center [832, 452] width 1247 height 775
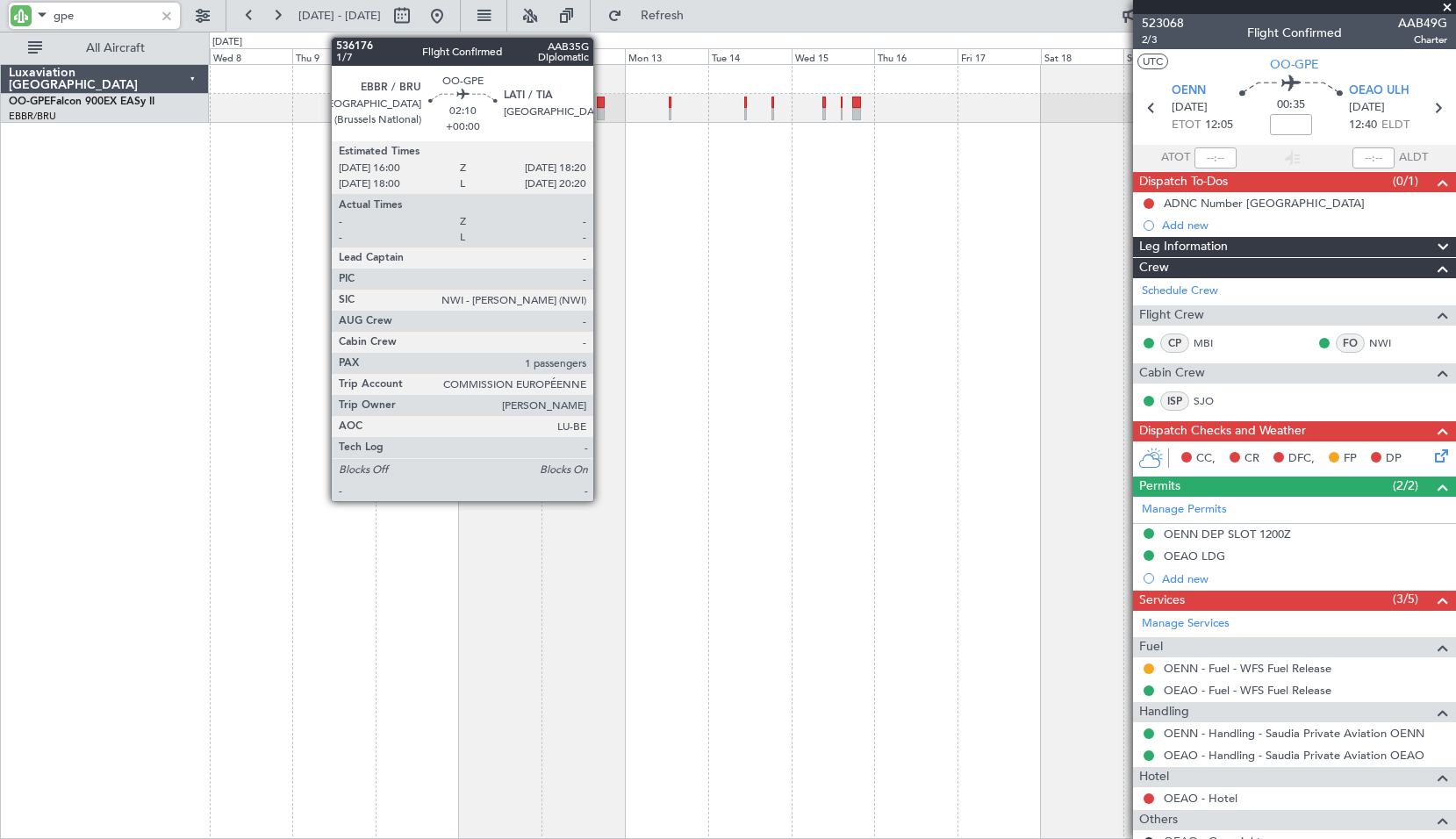
click at [601, 106] on div at bounding box center [600, 102] width 9 height 12
type input "1"
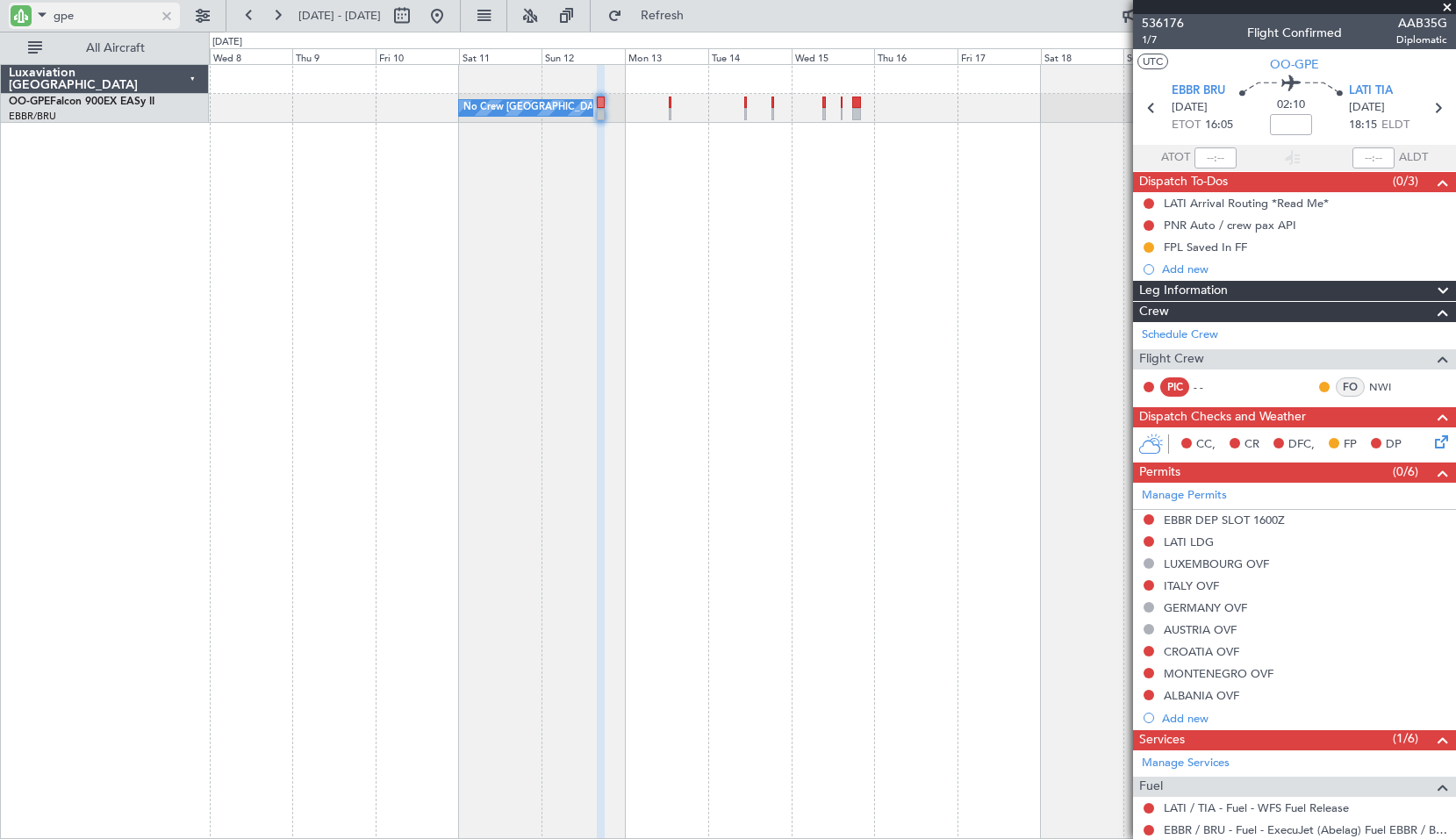
drag, startPoint x: 164, startPoint y: 17, endPoint x: 148, endPoint y: 23, distance: 17.1
click at [164, 17] on div at bounding box center [166, 15] width 19 height 19
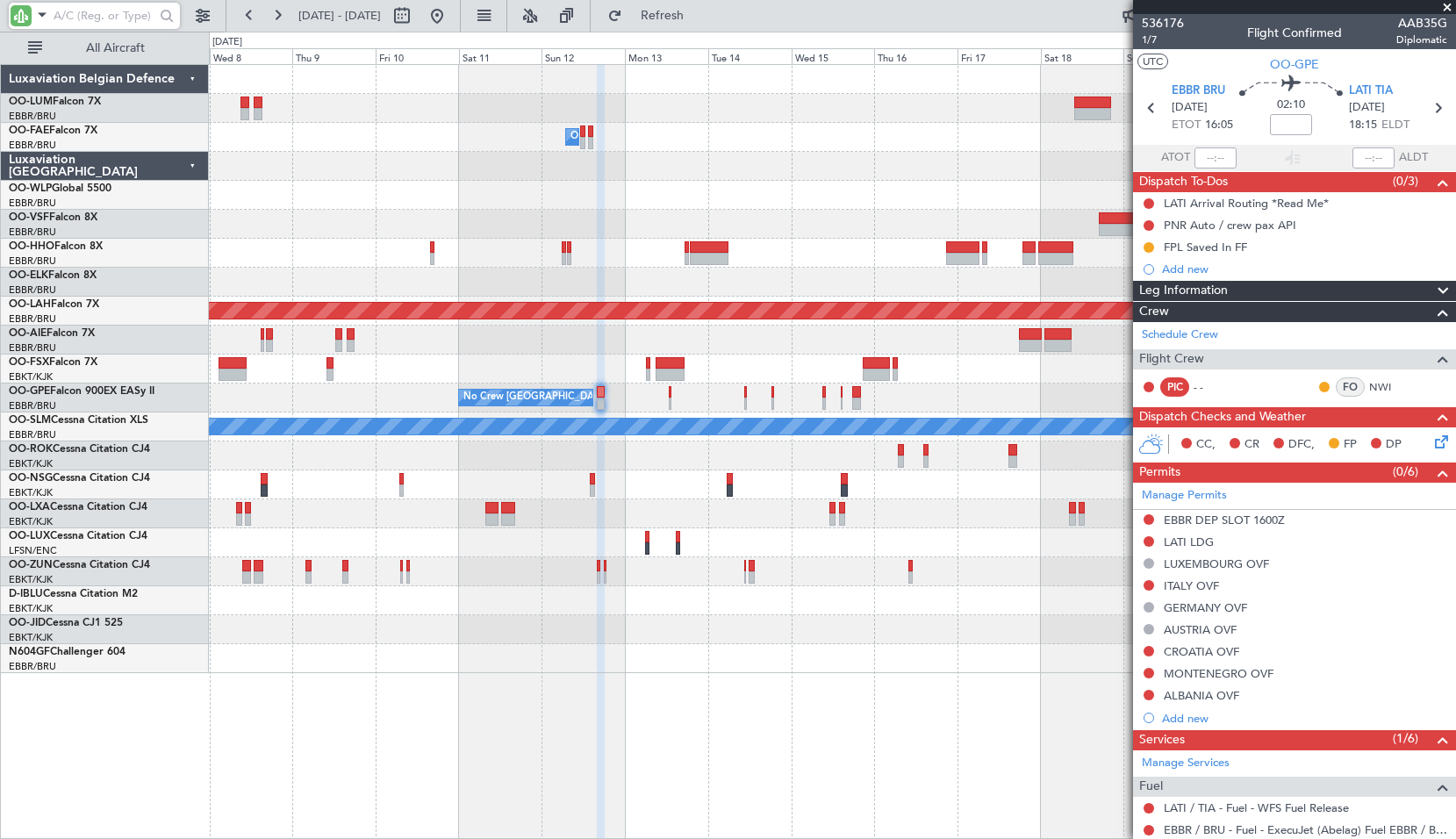
click at [765, 617] on div at bounding box center [831, 629] width 1246 height 29
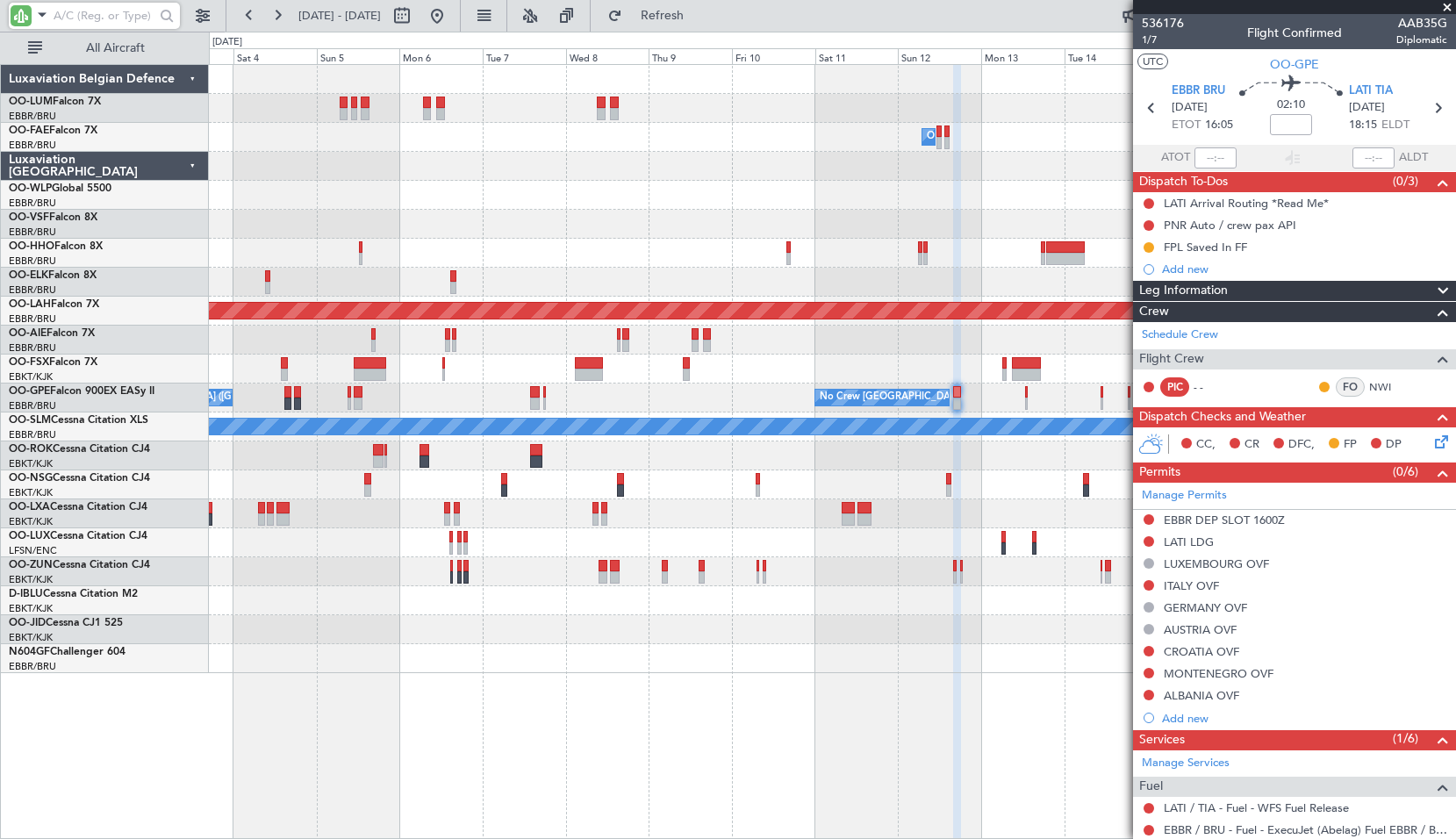
click at [680, 617] on div "Planned Maint Kortrijk-[GEOGRAPHIC_DATA]" at bounding box center [831, 629] width 1246 height 29
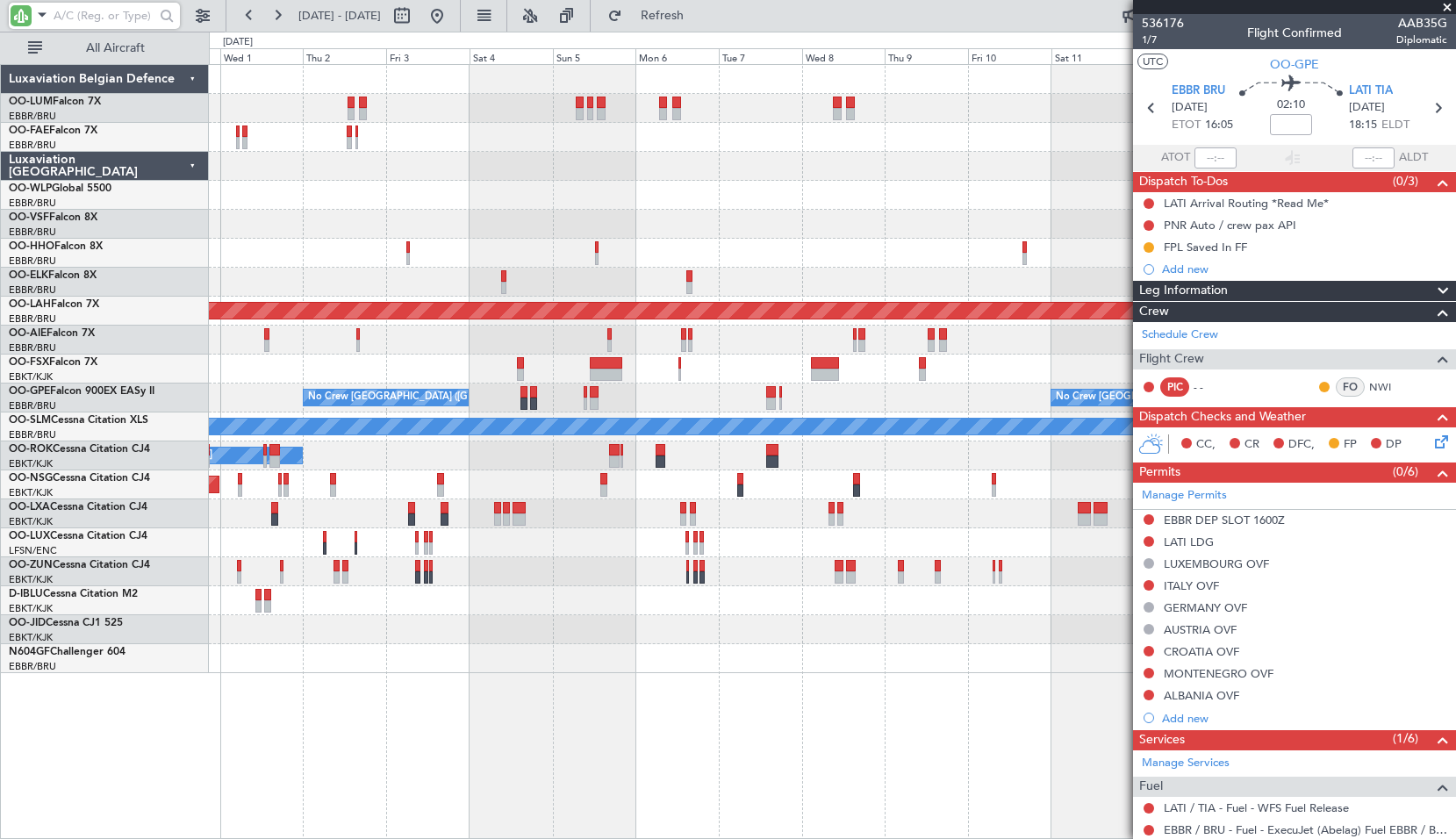
click at [823, 617] on div "Owner Melsbroek Air Base Owner [GEOGRAPHIC_DATA] Owner [GEOGRAPHIC_DATA] Planne…" at bounding box center [831, 368] width 1246 height 609
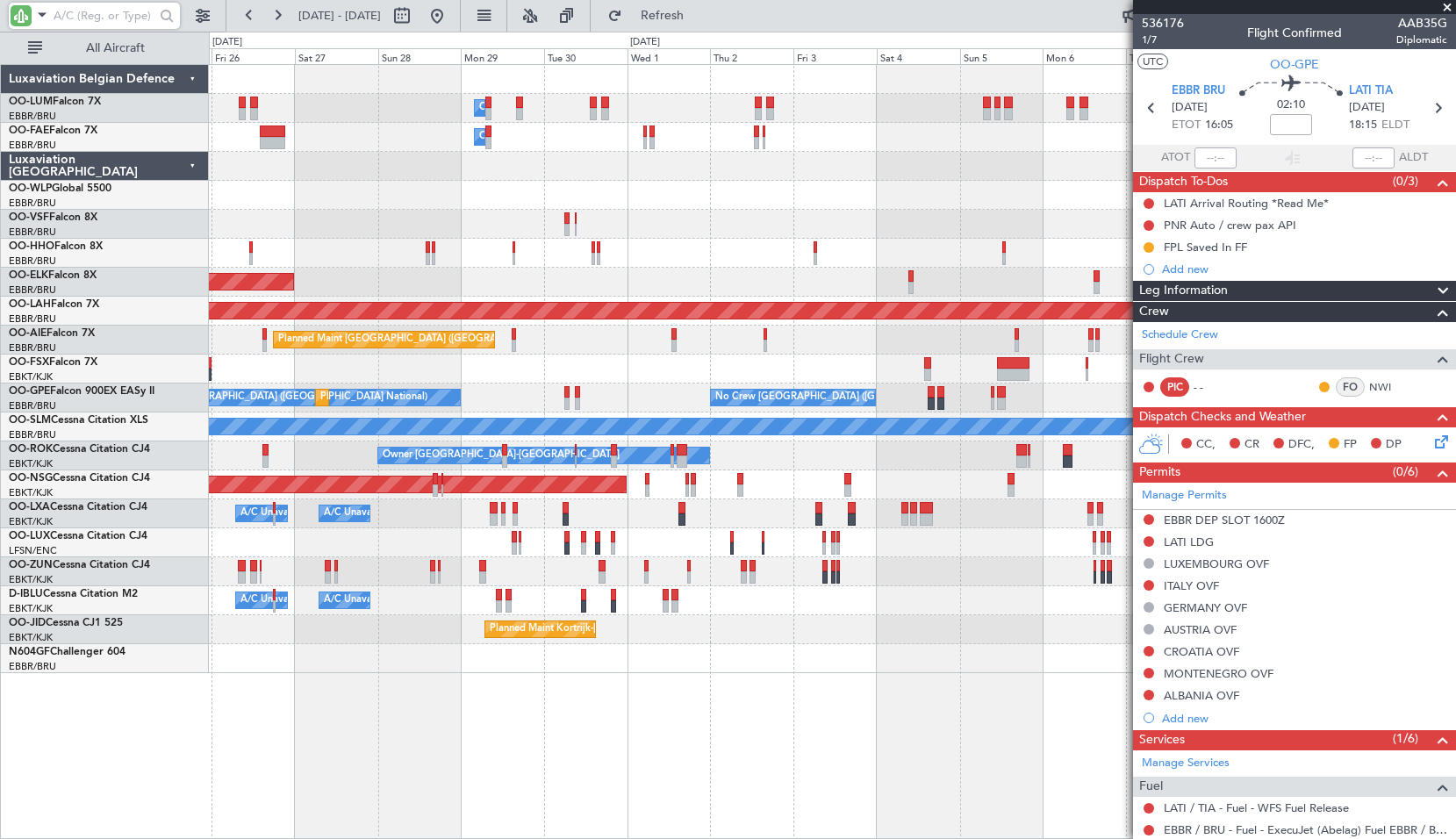
click at [527, 631] on div "Planned Maint Kortrijk-[GEOGRAPHIC_DATA]" at bounding box center [831, 629] width 1246 height 29
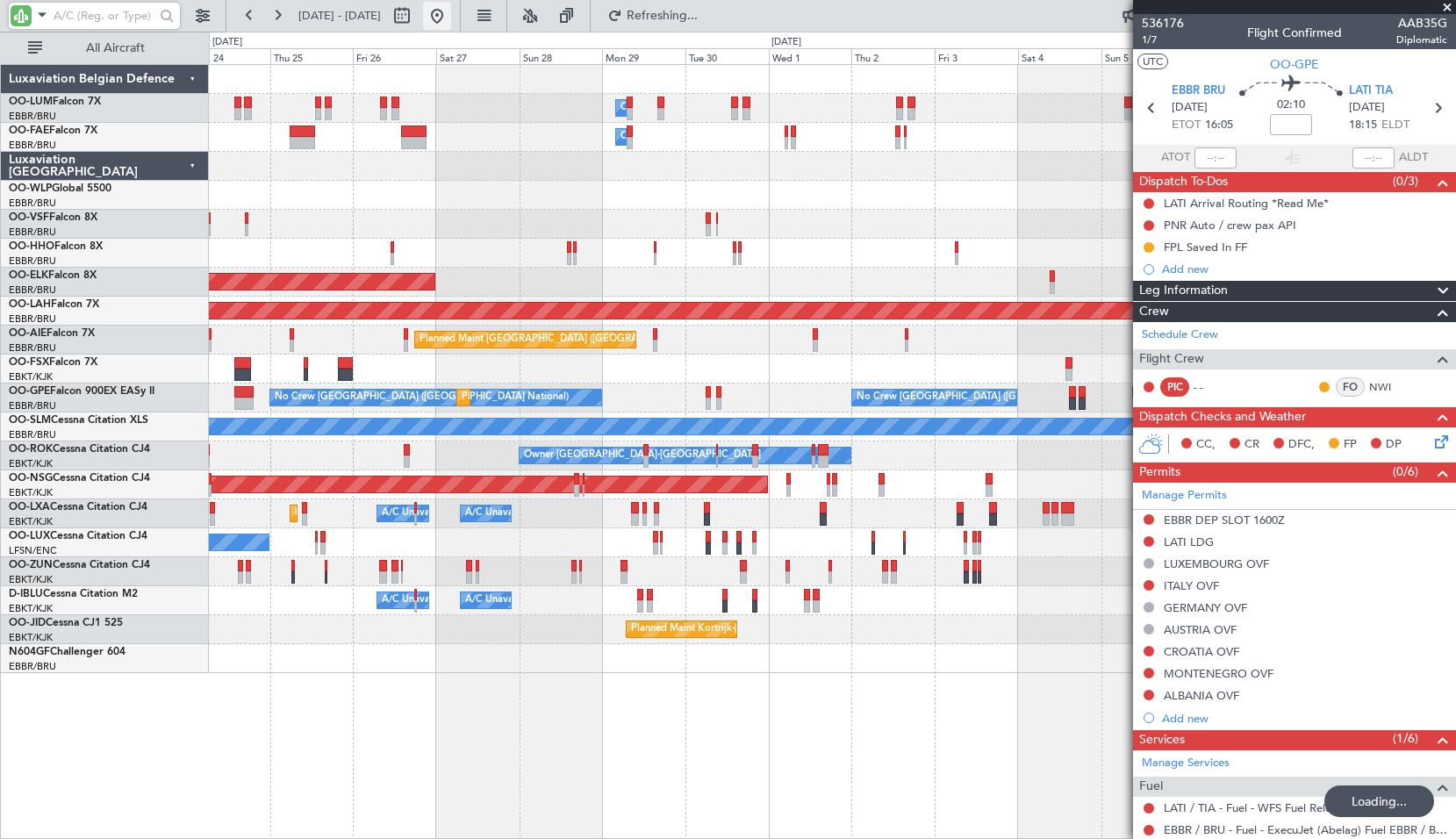
click at [451, 26] on button at bounding box center [437, 16] width 28 height 28
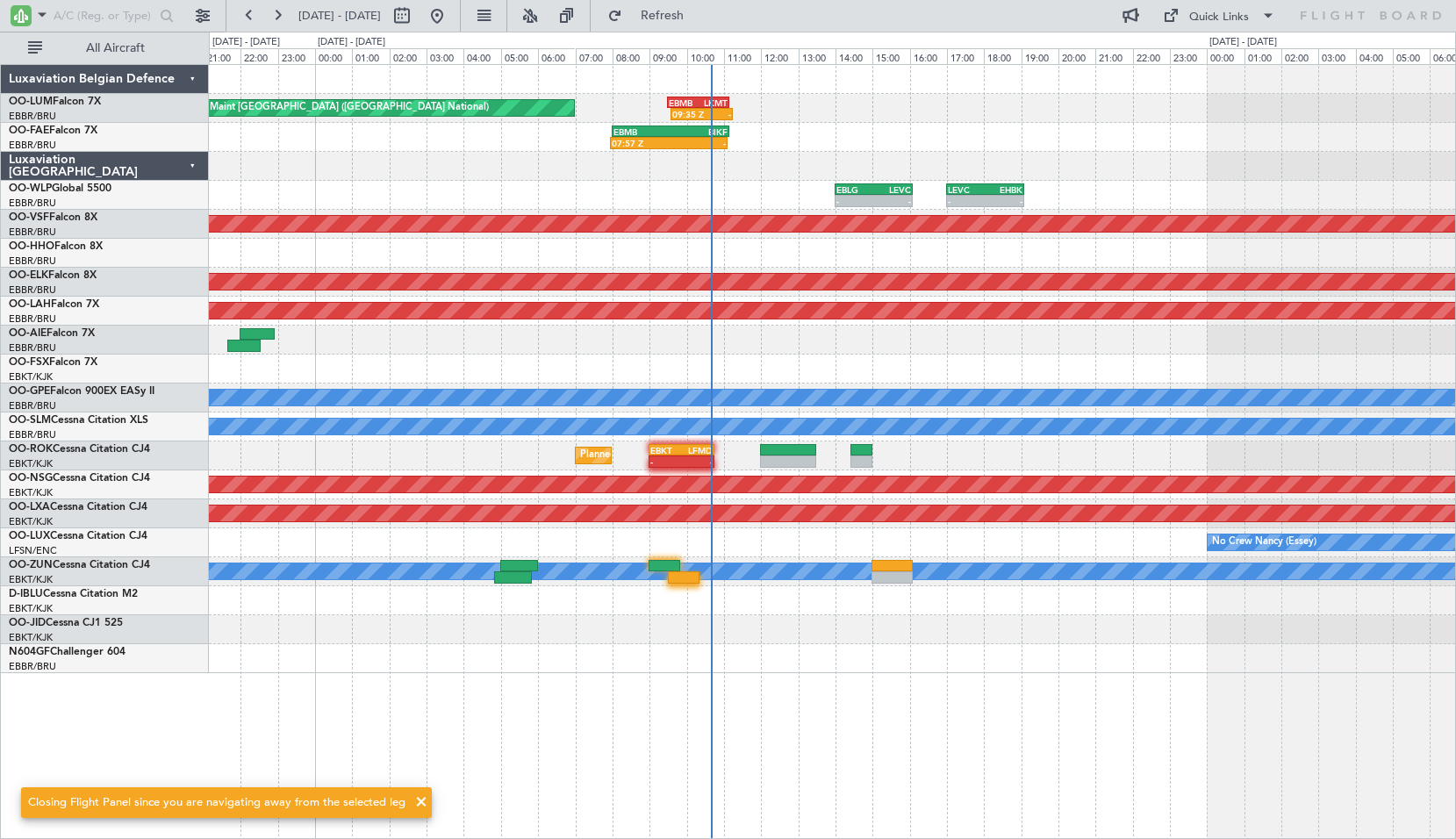
click at [795, 671] on div at bounding box center [831, 658] width 1246 height 29
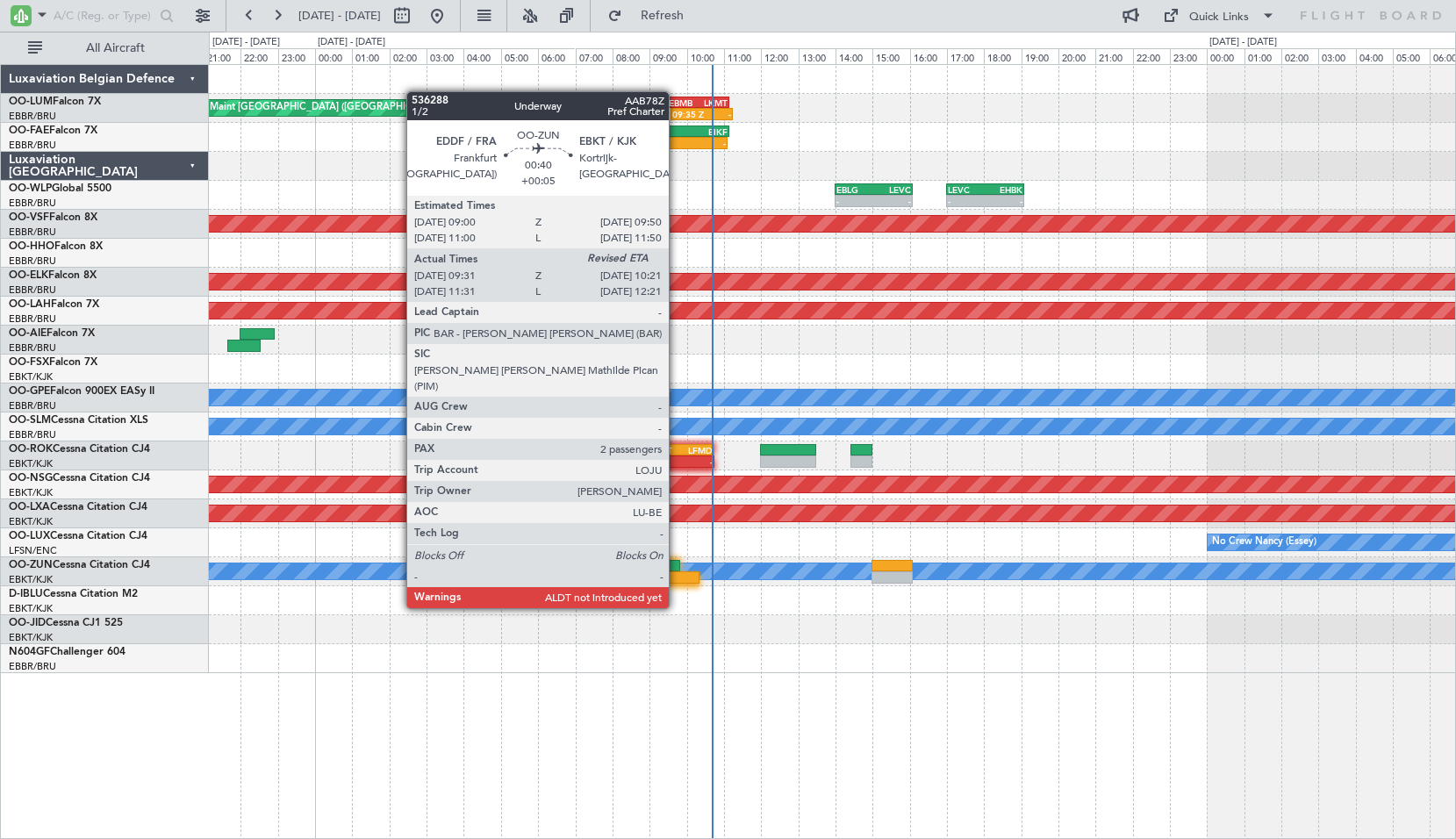
click at [677, 575] on div at bounding box center [684, 577] width 32 height 12
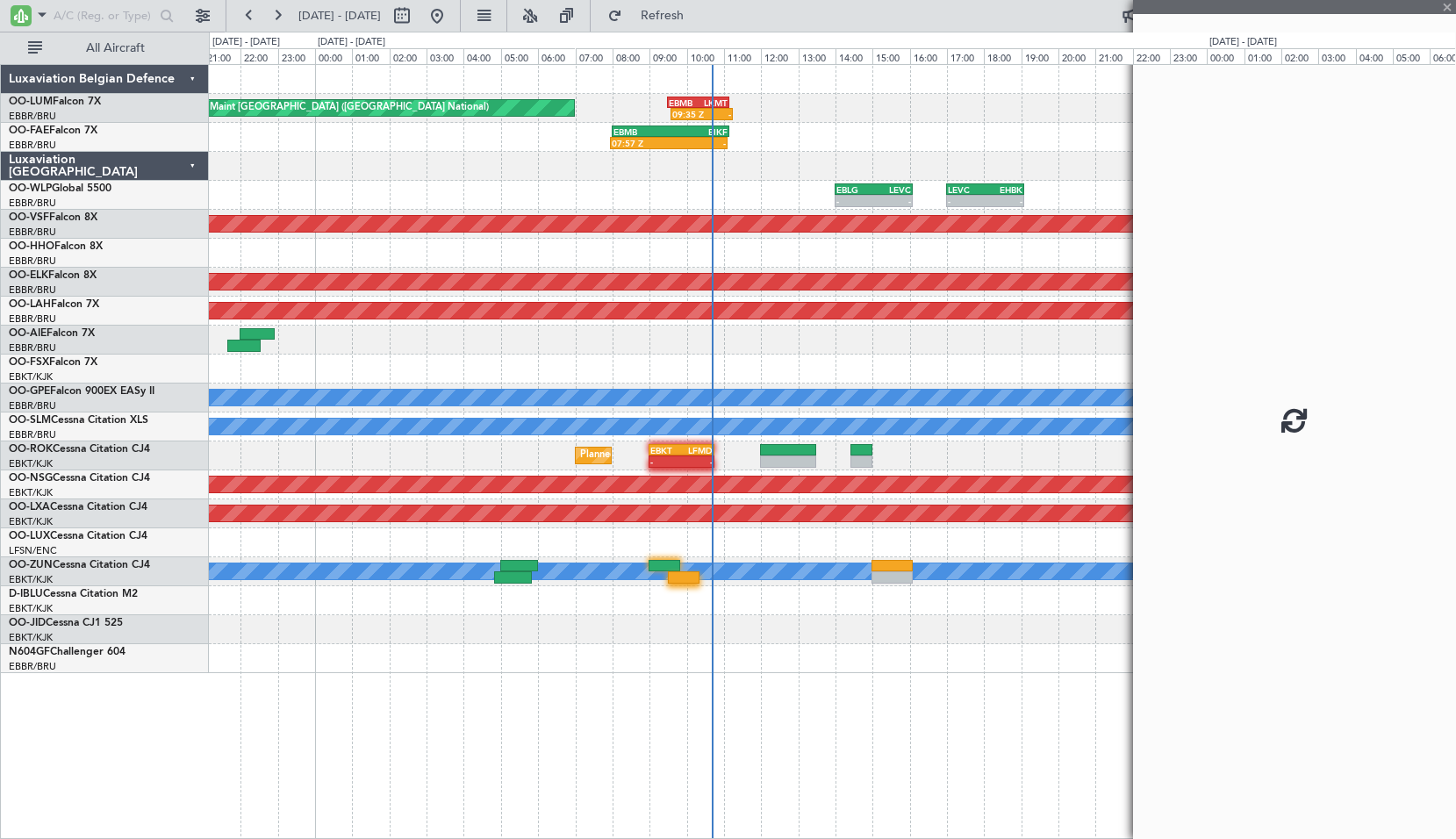
click at [776, 639] on div at bounding box center [831, 629] width 1246 height 29
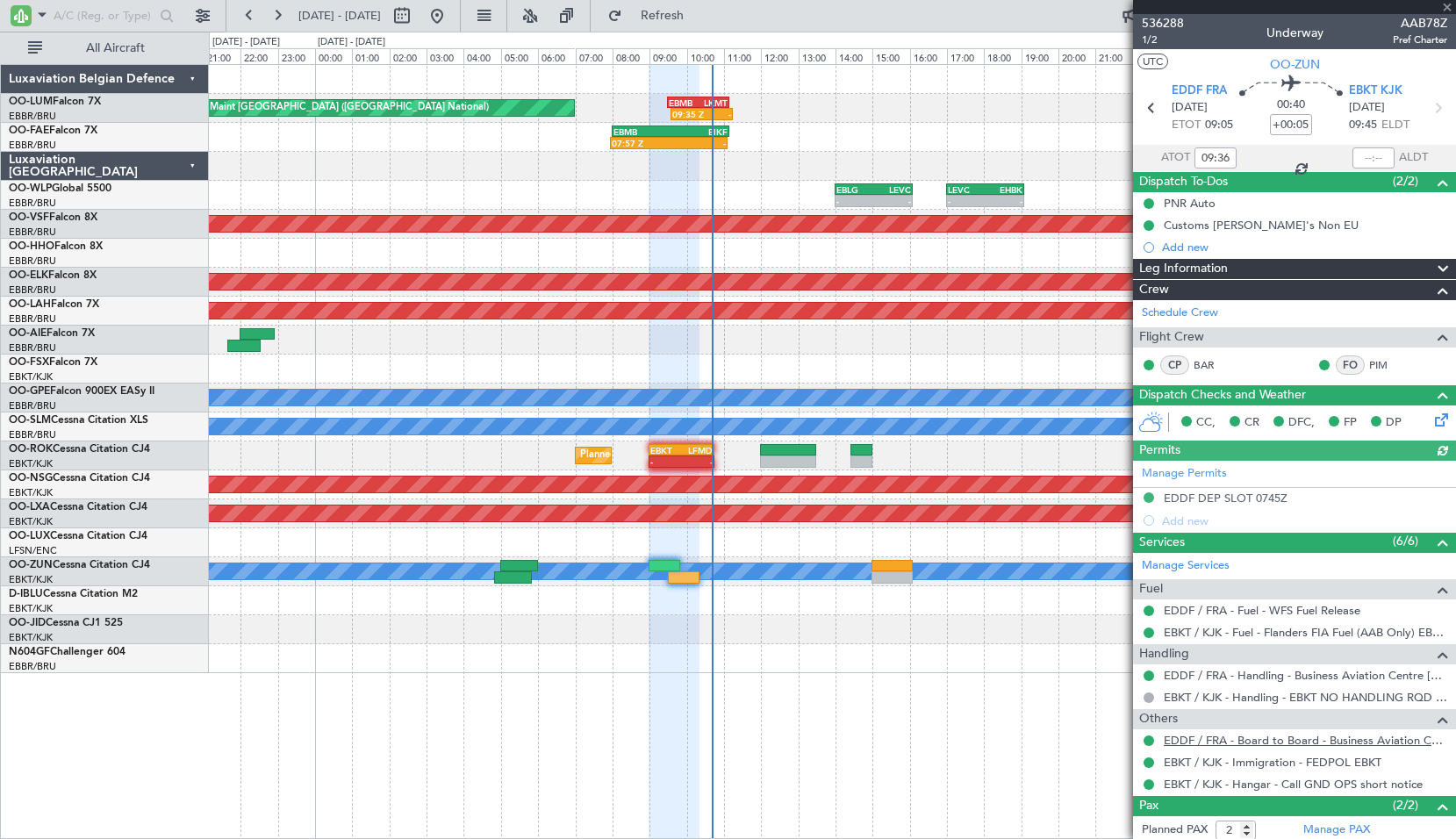
click at [1296, 736] on link "EDDF / FRA - Board to Board - Business Aviation Centre [GEOGRAPHIC_DATA] ([PERS…" at bounding box center [1305, 740] width 284 height 15
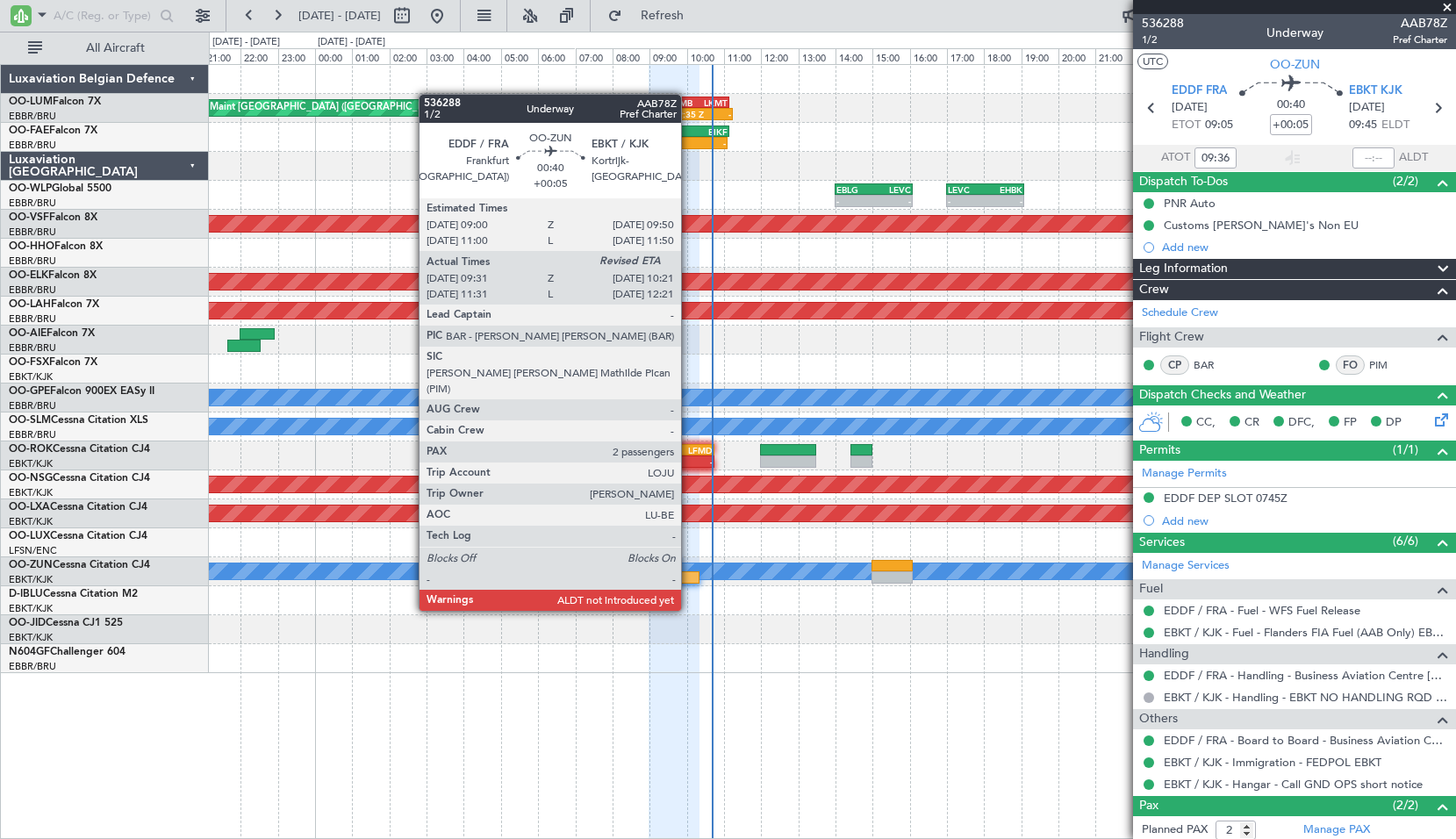
click at [689, 578] on div at bounding box center [684, 577] width 32 height 12
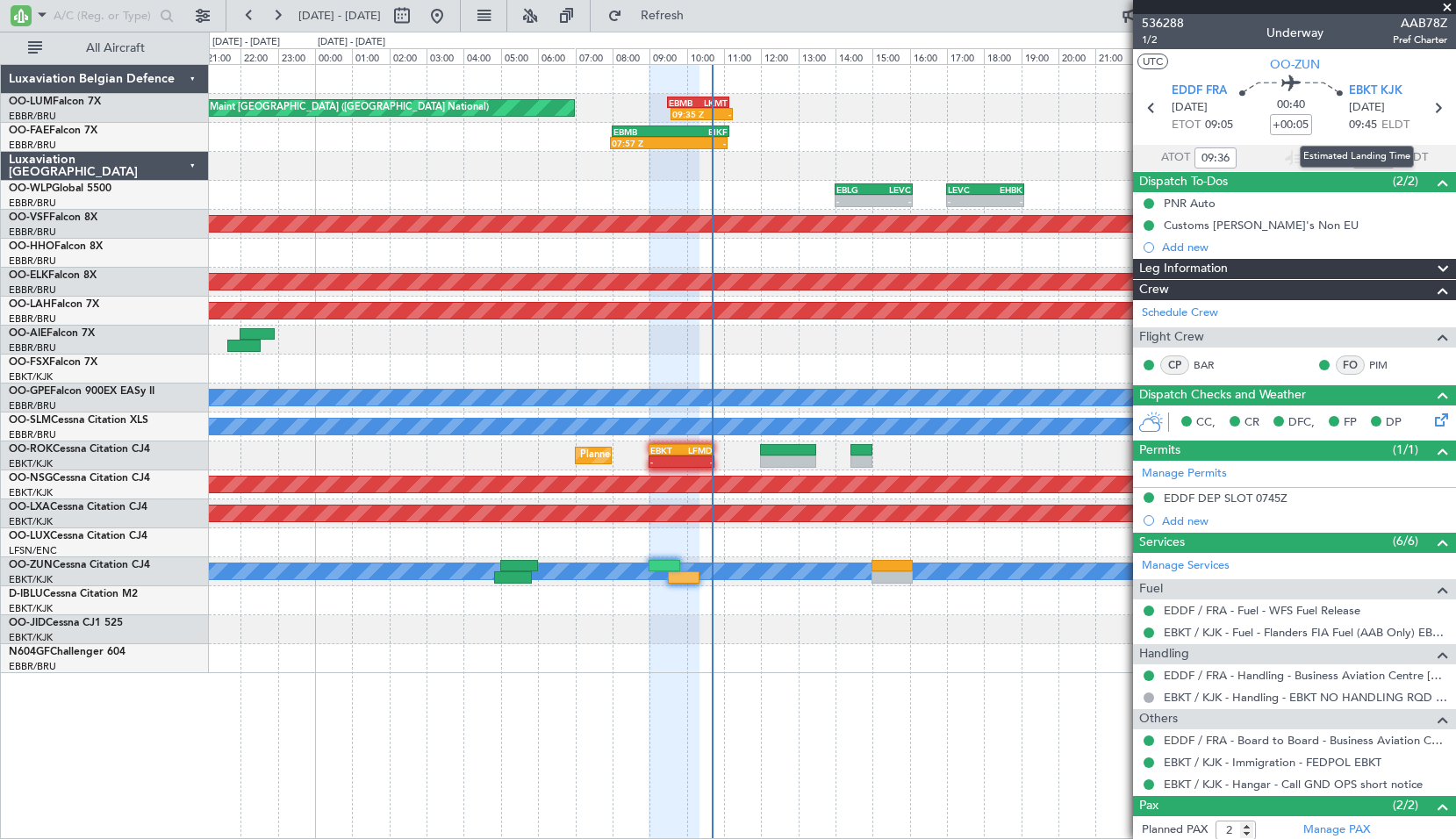
click at [1374, 151] on div "Estimated Landing Time" at bounding box center [1356, 157] width 114 height 22
click at [1373, 157] on input "text" at bounding box center [1373, 158] width 42 height 21
type input "10:20"
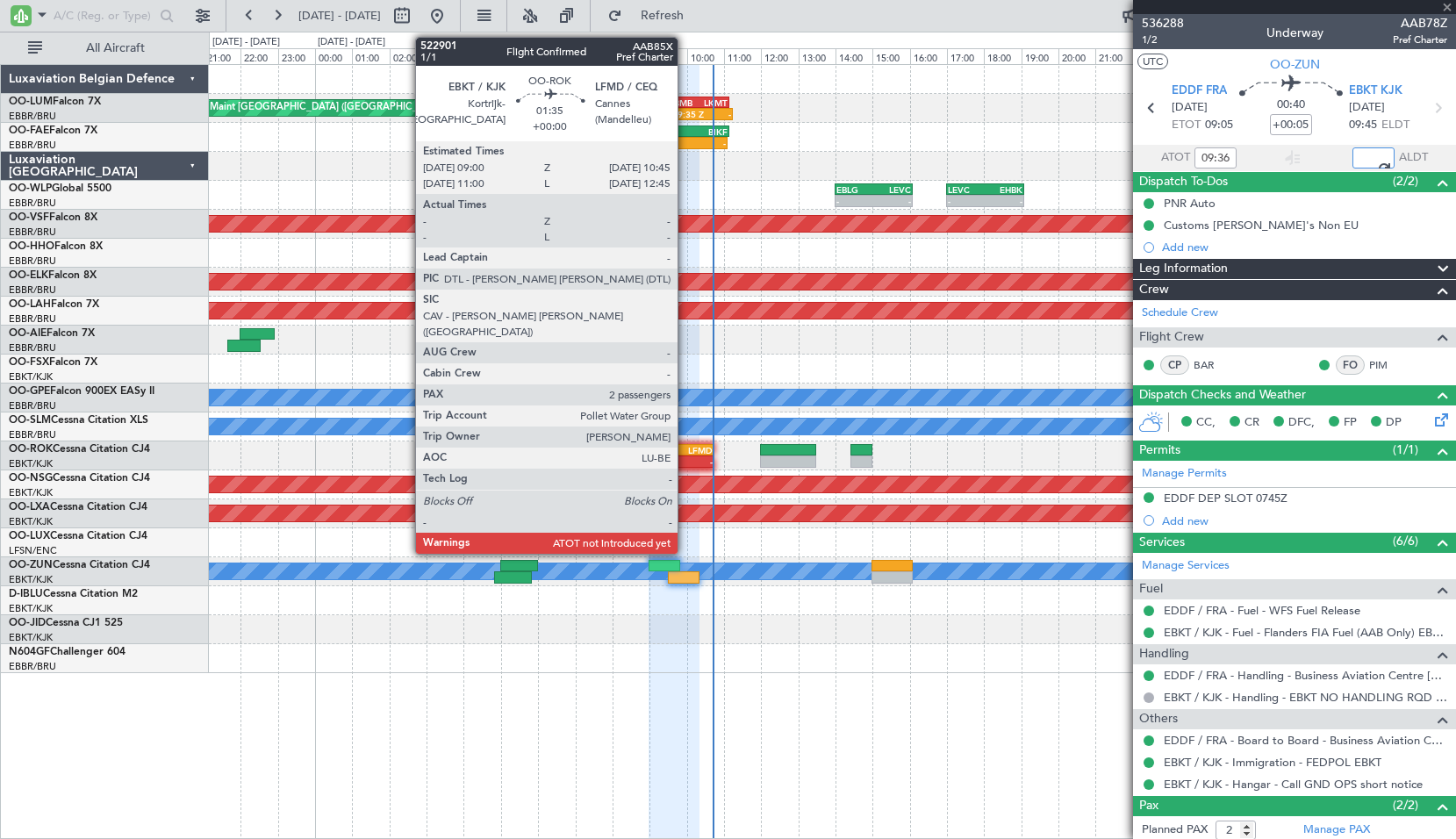
click at [688, 457] on div "-" at bounding box center [696, 462] width 31 height 11
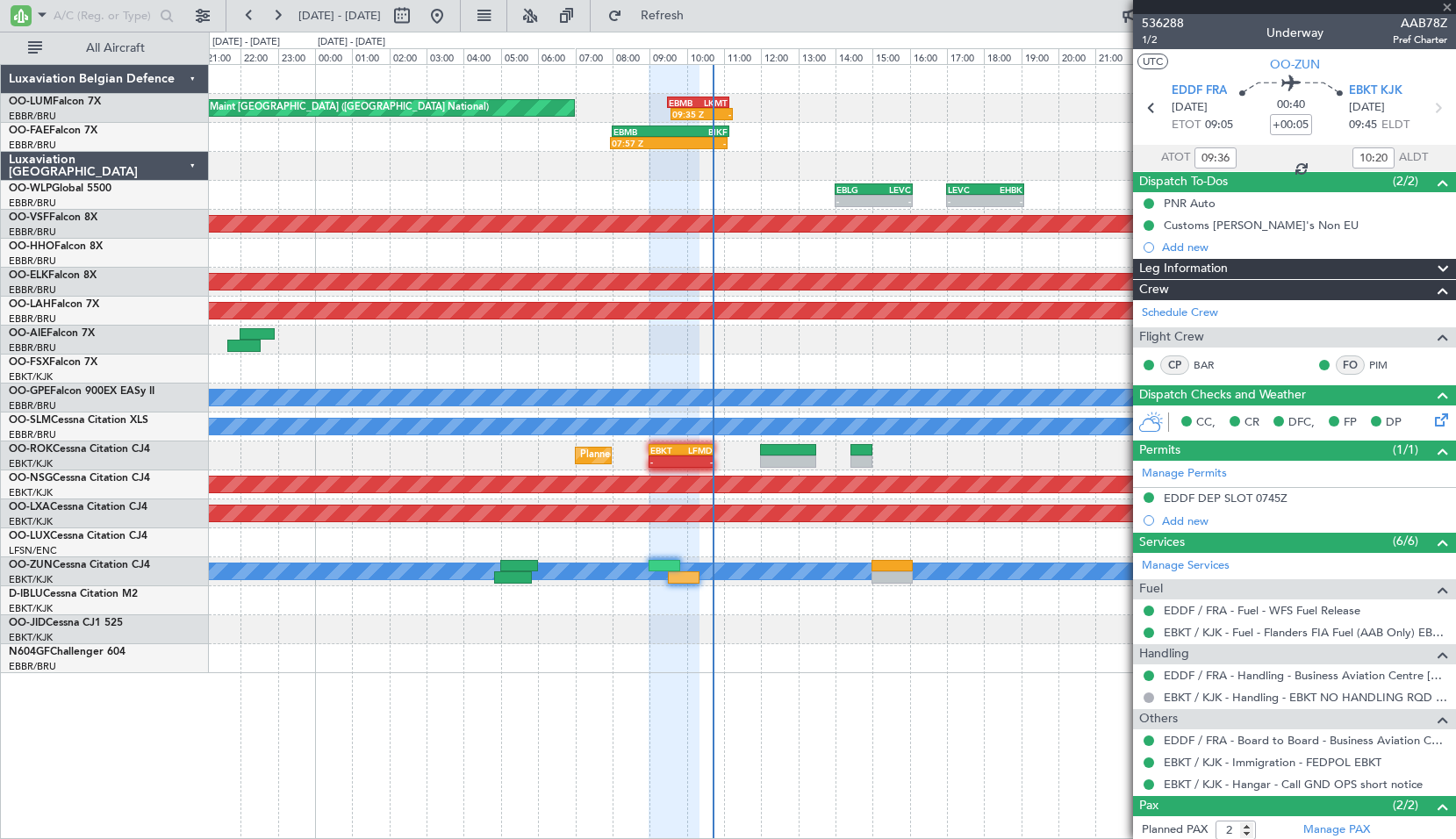
click at [964, 450] on div "Planned Maint Kortrijk-[GEOGRAPHIC_DATA] - - EBKT 09:00 Z LFMD 10:45 Z" at bounding box center [831, 456] width 1246 height 29
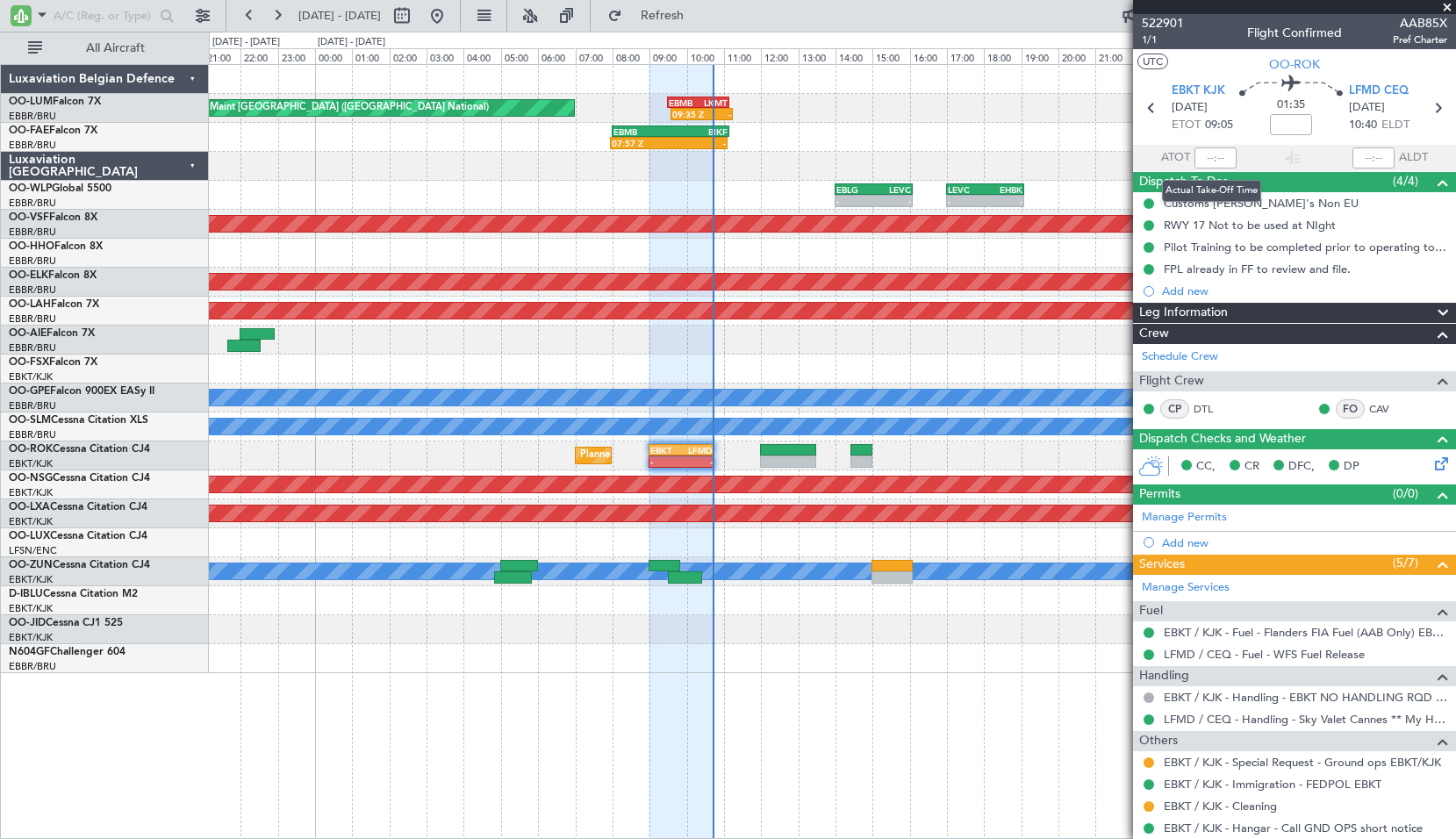
click at [1211, 161] on div at bounding box center [1215, 158] width 42 height 21
click at [1211, 161] on input "text" at bounding box center [1215, 158] width 42 height 21
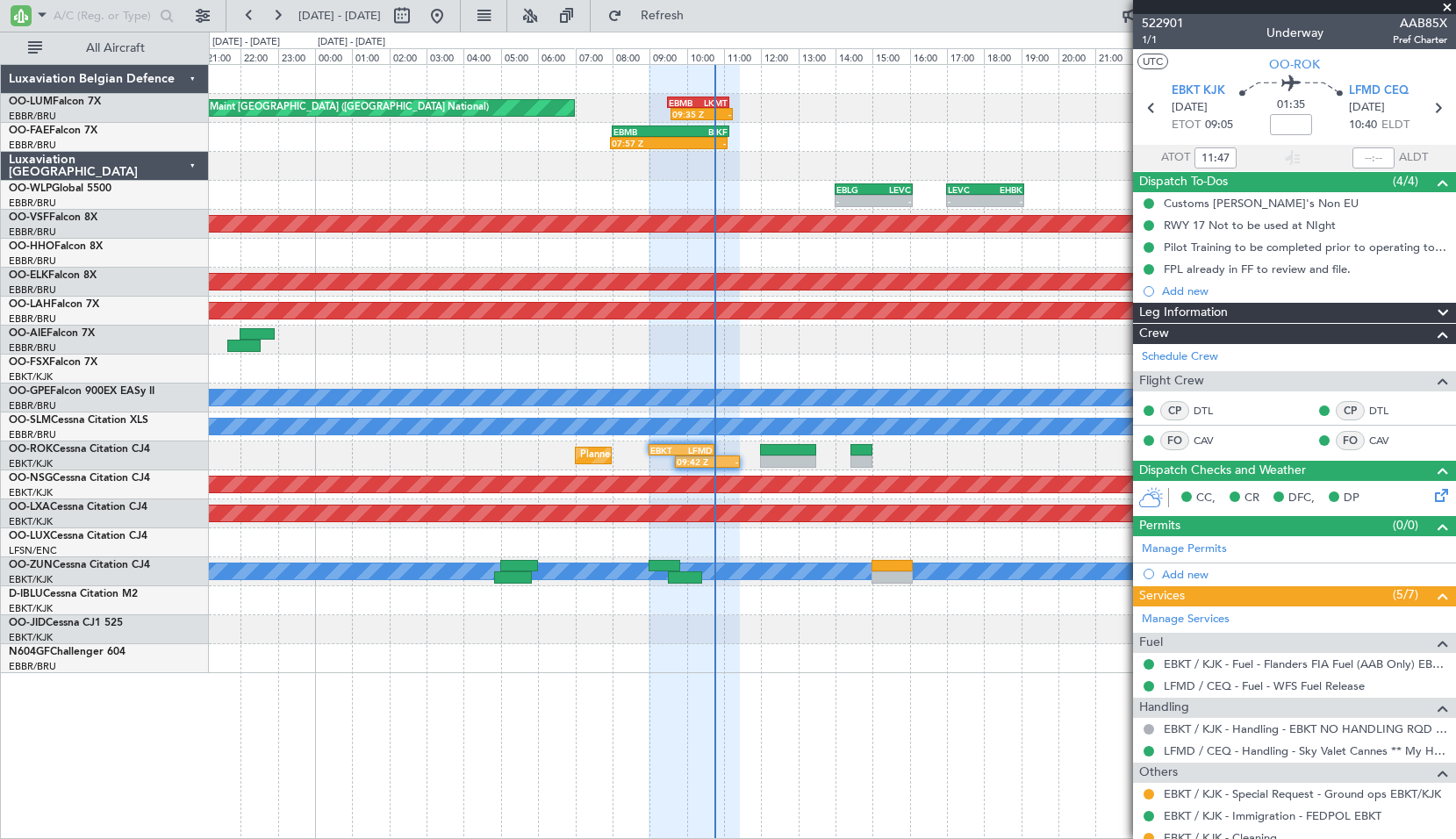
type input "09:47"
click at [1453, 4] on span at bounding box center [1447, 8] width 18 height 16
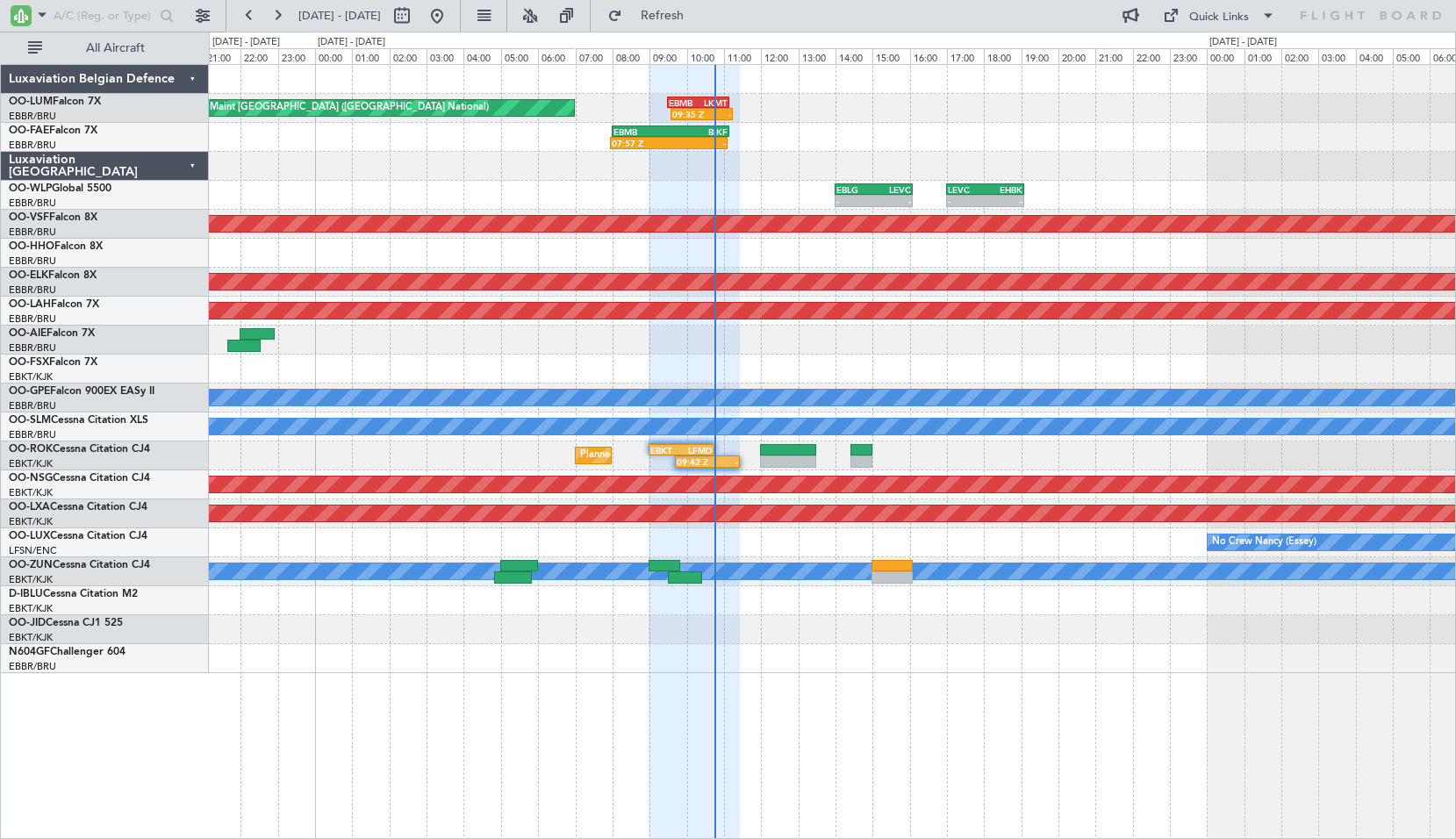
type input "0"
